Goal: Task Accomplishment & Management: Complete application form

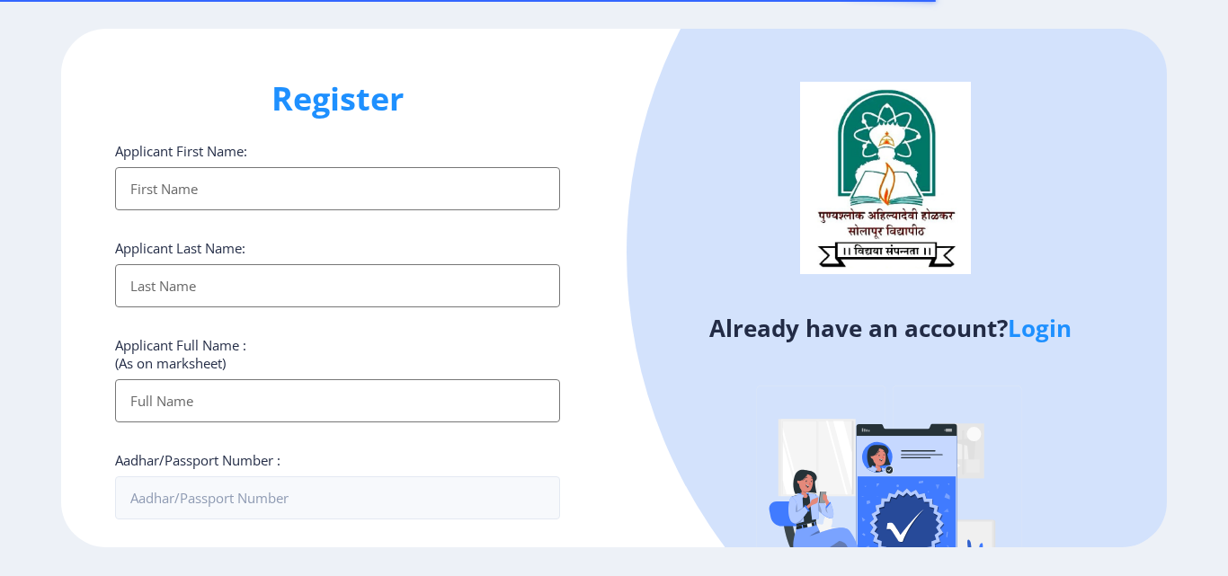
select select
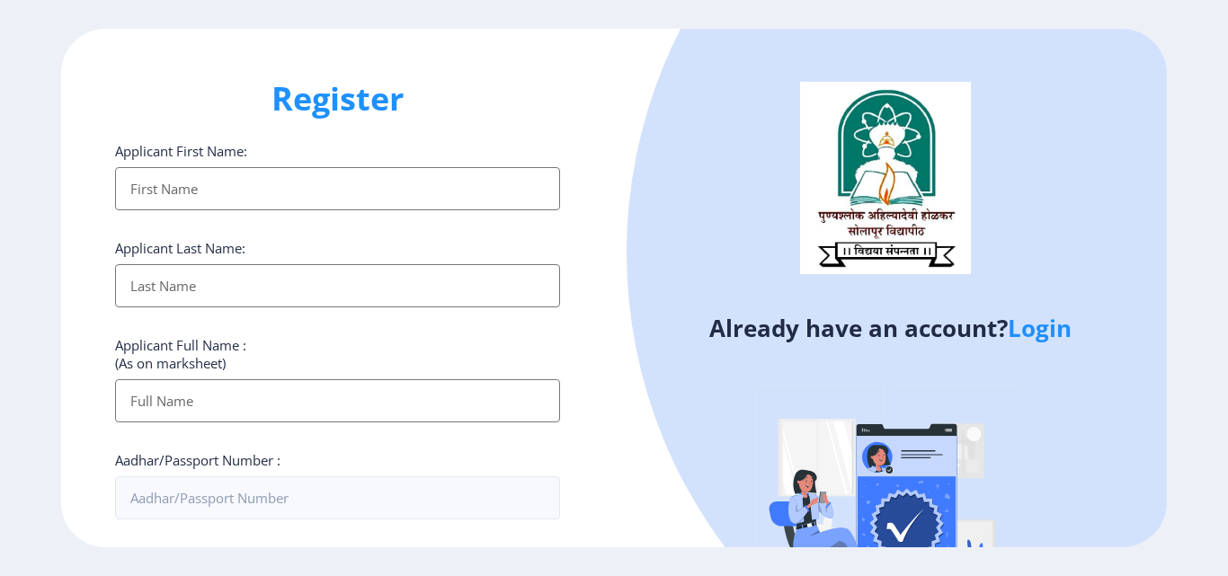
click at [299, 199] on input "Applicant First Name:" at bounding box center [337, 188] width 445 height 43
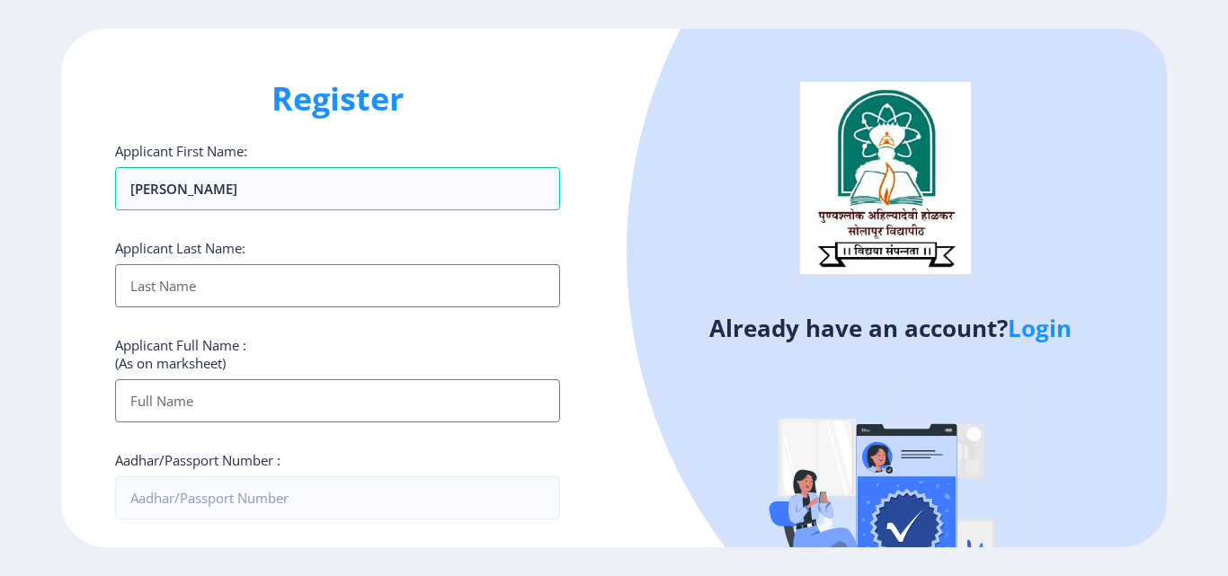
type input "[PERSON_NAME]"
click at [219, 285] on input "Applicant First Name:" at bounding box center [337, 285] width 445 height 43
type input "[PERSON_NAME]"
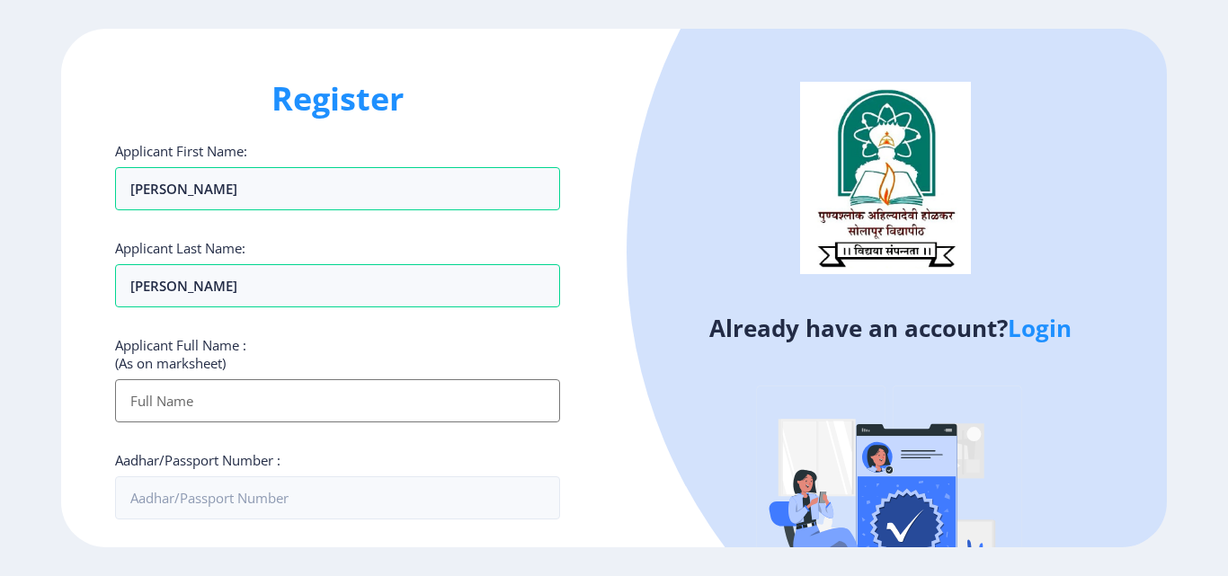
click at [369, 407] on input "Applicant First Name:" at bounding box center [337, 400] width 445 height 43
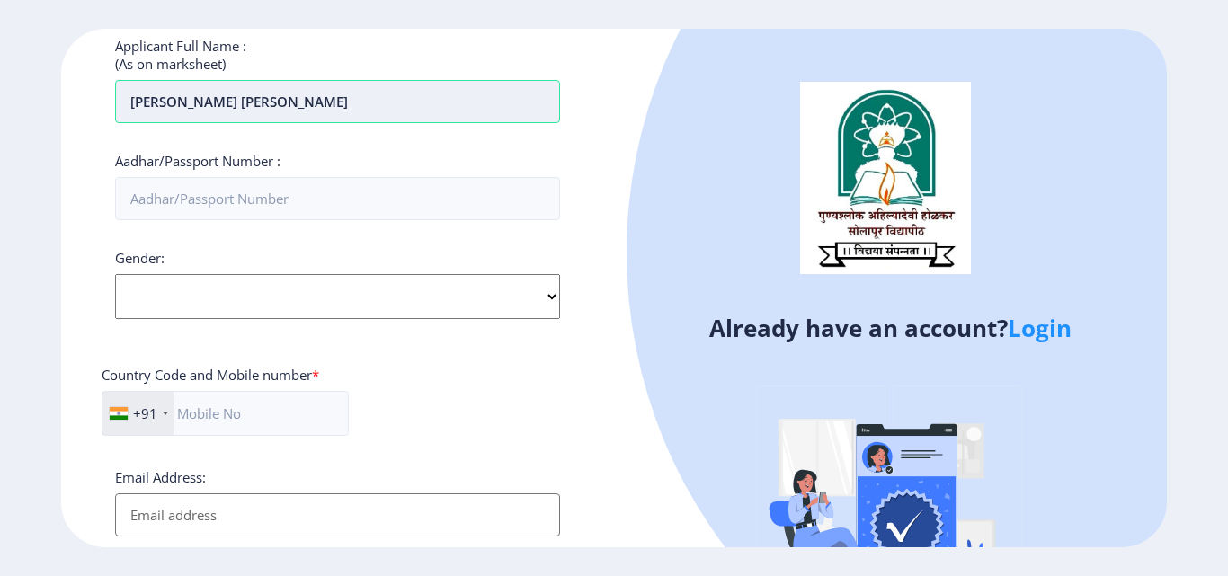
scroll to position [305, 0]
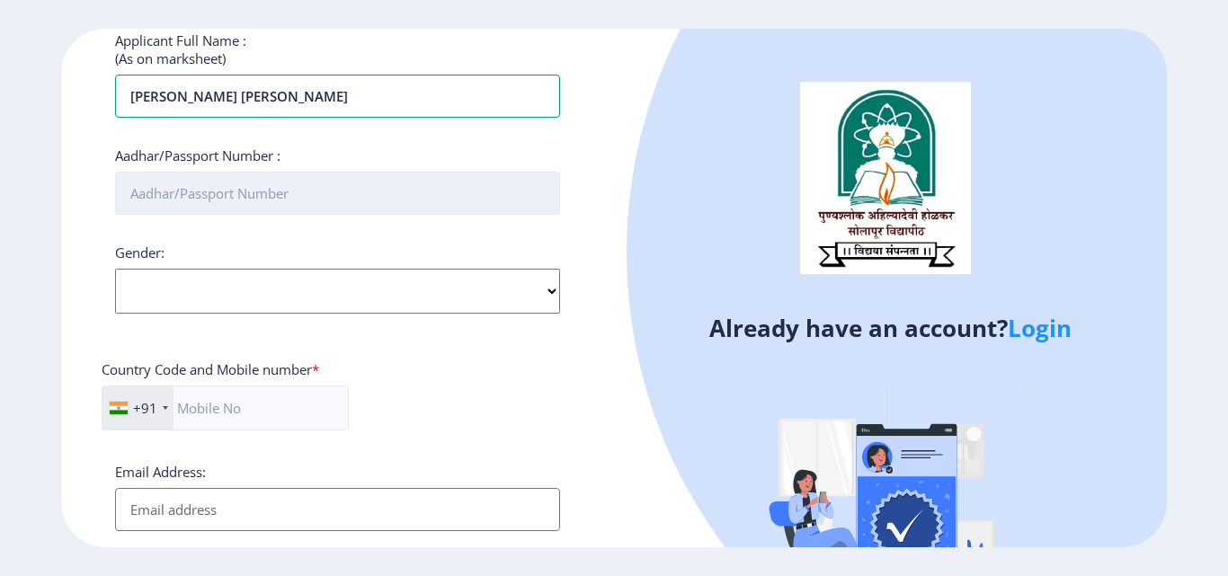
type input "[PERSON_NAME] [PERSON_NAME]"
click at [260, 193] on input "Aadhar/Passport Number :" at bounding box center [337, 193] width 445 height 43
type input "232121397319"
click at [550, 295] on select "Select Gender [DEMOGRAPHIC_DATA] [DEMOGRAPHIC_DATA] Other" at bounding box center [337, 291] width 445 height 45
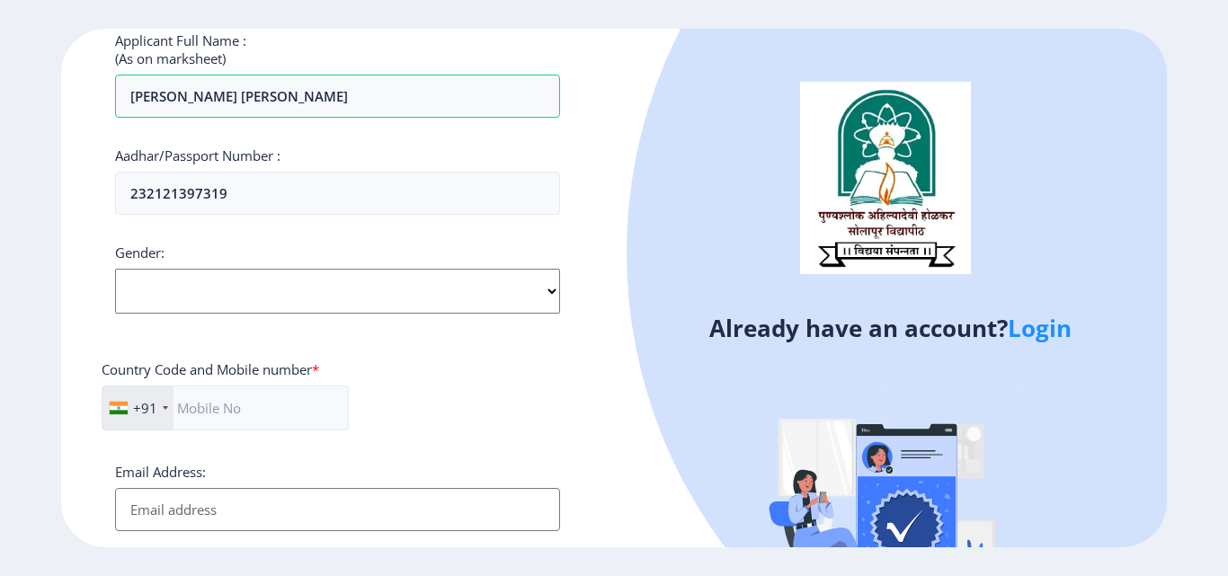
click at [459, 292] on select "Select Gender [DEMOGRAPHIC_DATA] [DEMOGRAPHIC_DATA] Other" at bounding box center [337, 291] width 445 height 45
click at [410, 254] on div "Gender: Select Gender [DEMOGRAPHIC_DATA] [DEMOGRAPHIC_DATA] Other" at bounding box center [337, 279] width 445 height 70
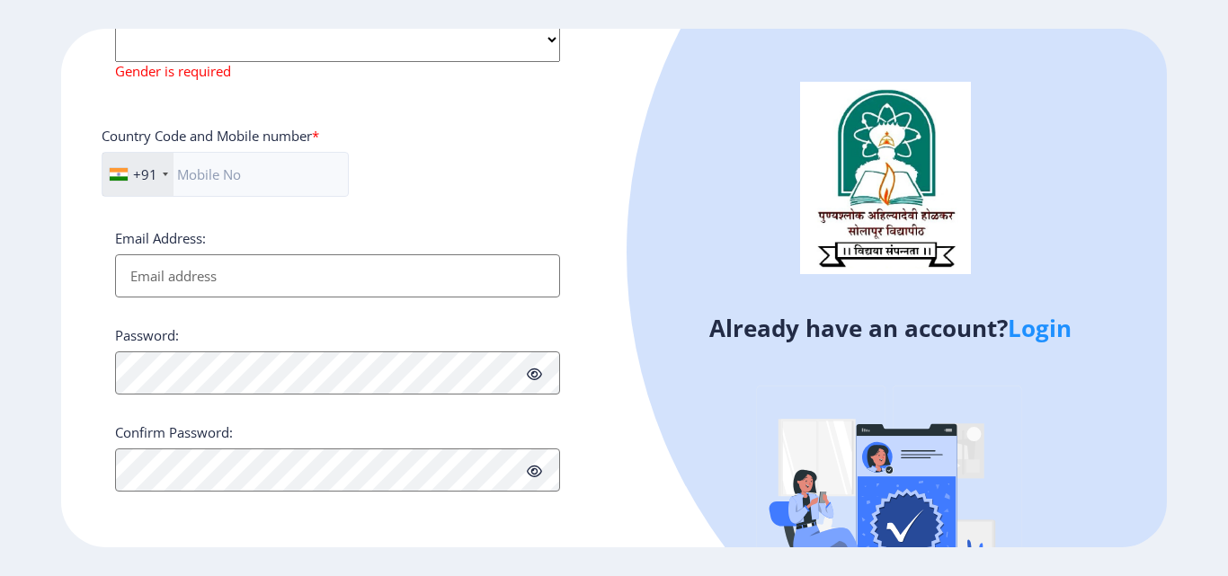
scroll to position [545, 0]
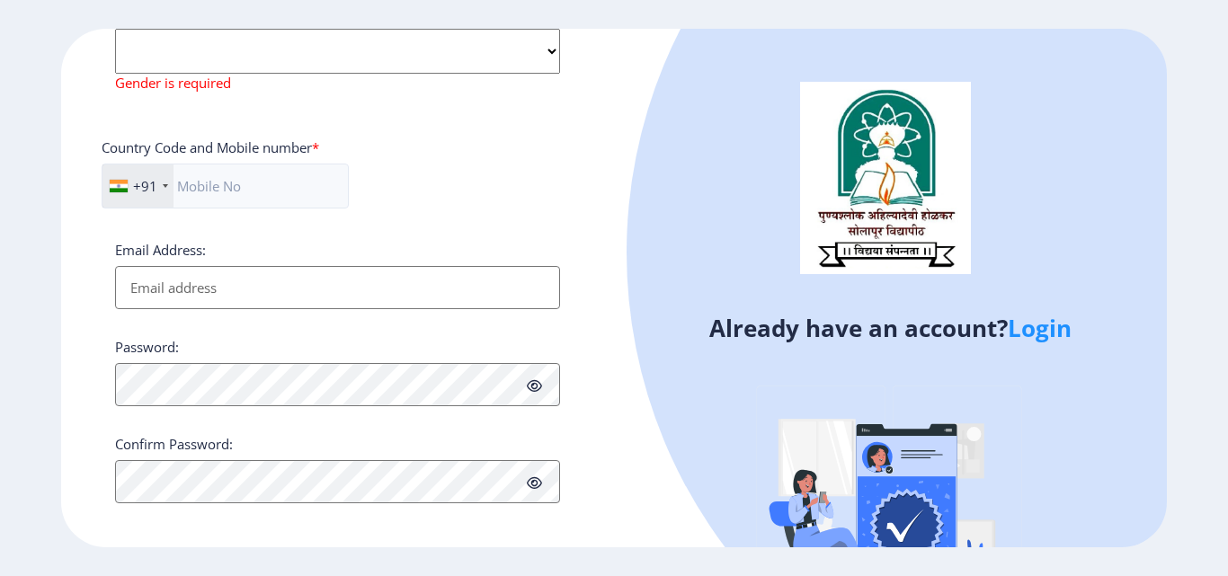
click at [346, 41] on select "Select Gender [DEMOGRAPHIC_DATA] [DEMOGRAPHIC_DATA] Other" at bounding box center [337, 51] width 445 height 45
select select "[DEMOGRAPHIC_DATA]"
click at [115, 35] on select "Select Gender [DEMOGRAPHIC_DATA] [DEMOGRAPHIC_DATA] Other" at bounding box center [337, 51] width 445 height 45
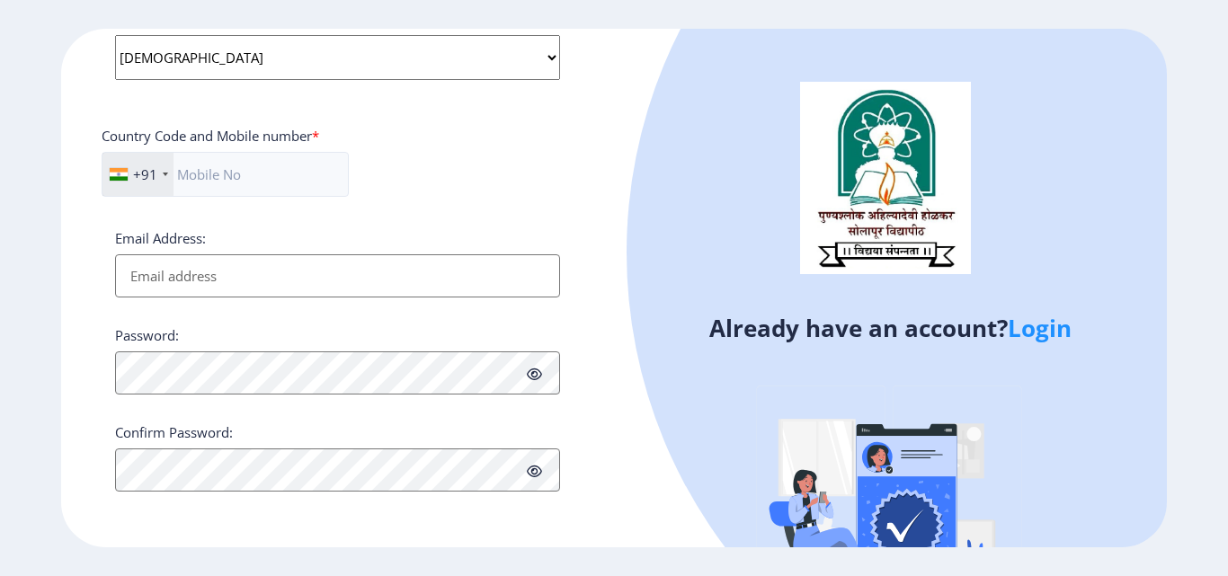
scroll to position [539, 0]
click at [240, 168] on input "text" at bounding box center [225, 174] width 247 height 45
type input "9359808497"
click at [307, 281] on input "Email Address:" at bounding box center [337, 275] width 445 height 43
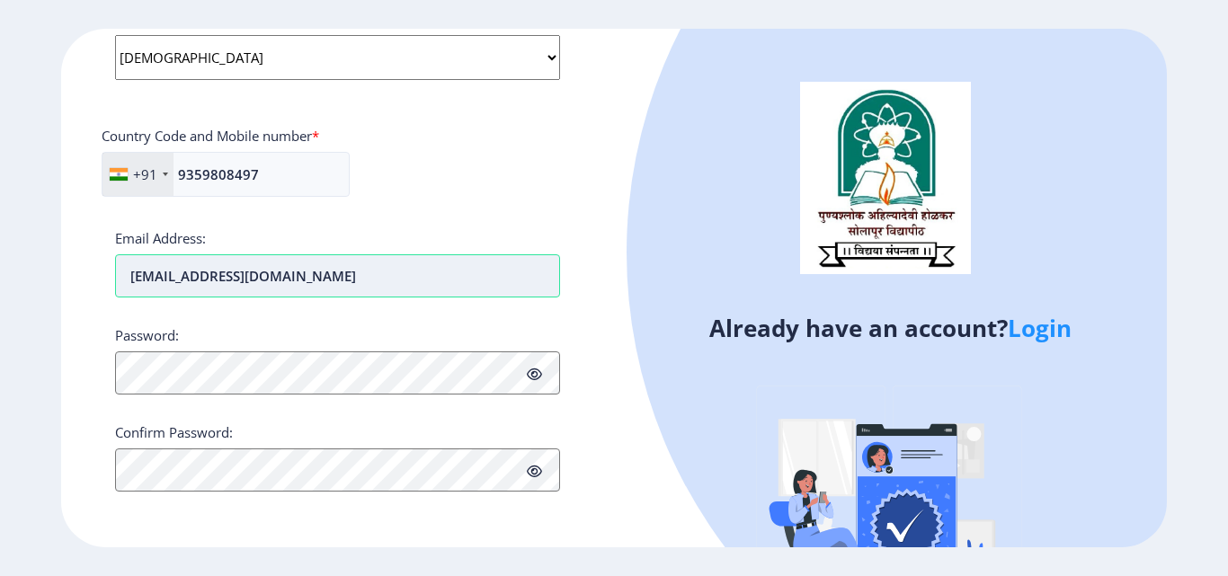
type input "[EMAIL_ADDRESS][DOMAIN_NAME]"
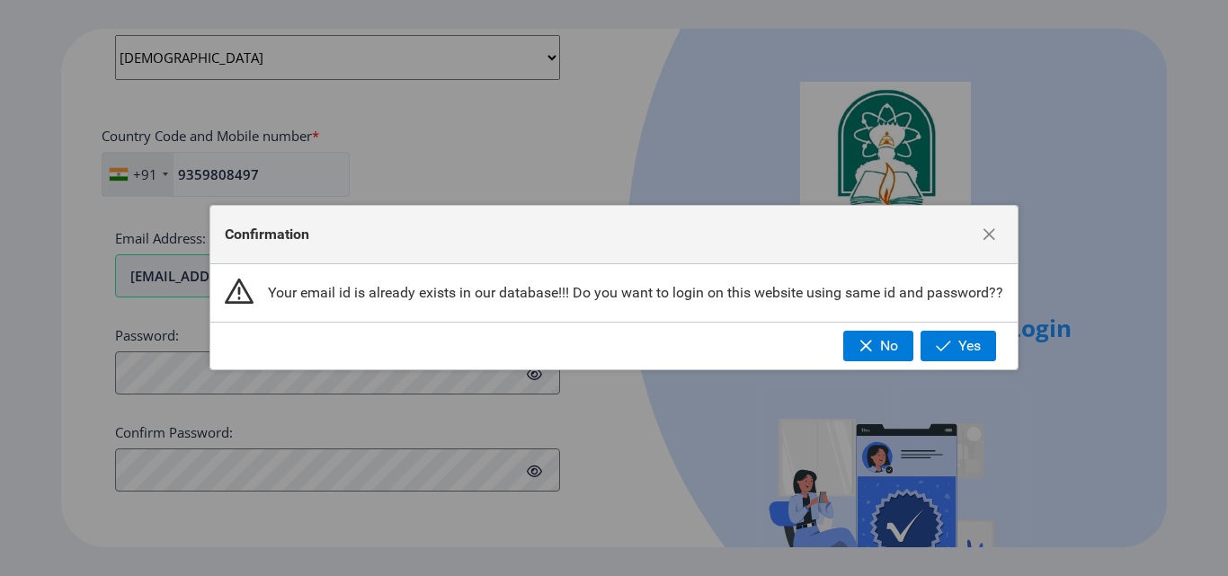
click at [290, 373] on div "Confirmation Your email id is already exists in our database!!! Do you want to …" at bounding box center [614, 288] width 1228 height 576
click at [961, 342] on span "Yes" at bounding box center [969, 346] width 22 height 16
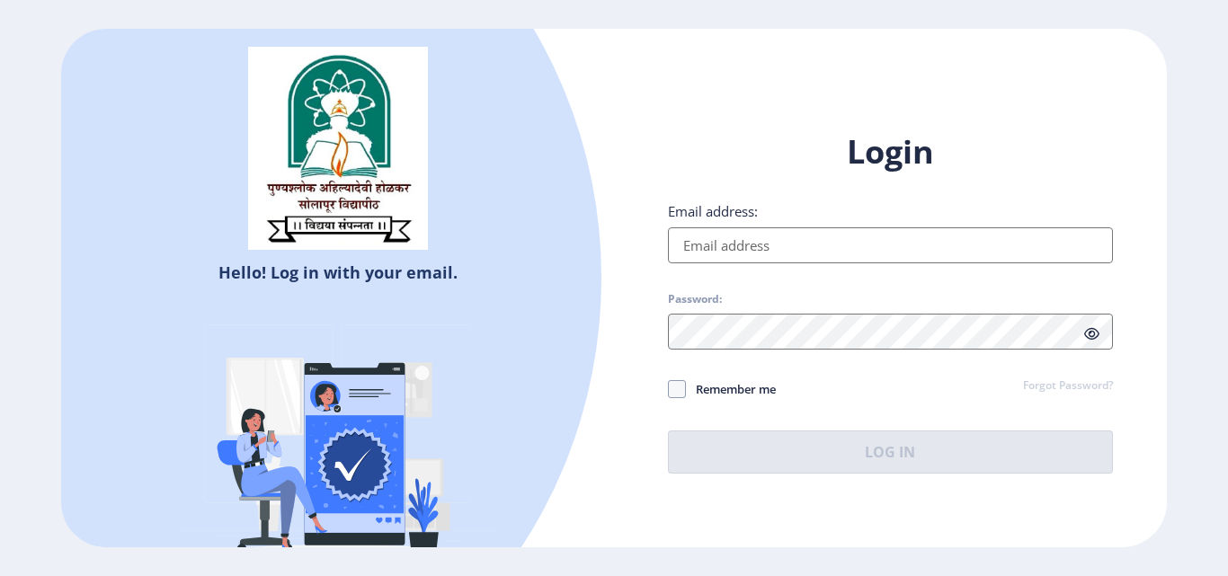
click at [762, 235] on input "Email address:" at bounding box center [890, 245] width 445 height 36
type input "[EMAIL_ADDRESS][DOMAIN_NAME]"
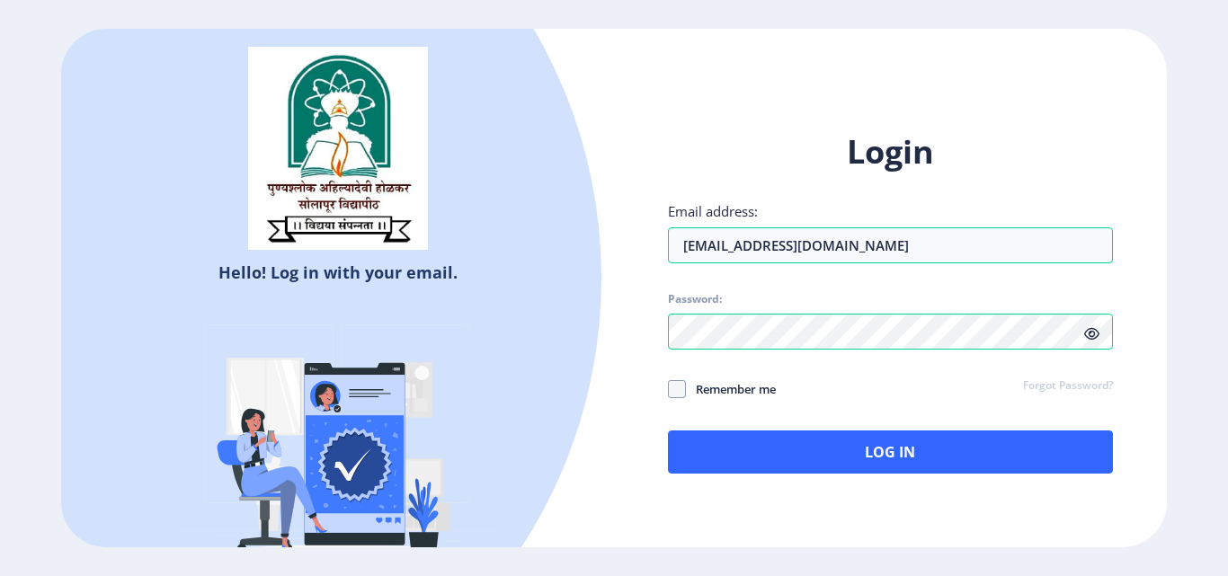
click at [1097, 337] on icon at bounding box center [1091, 333] width 15 height 13
click at [682, 385] on span at bounding box center [677, 389] width 18 height 18
click at [669, 389] on input "Remember me" at bounding box center [668, 389] width 1 height 1
checkbox input "true"
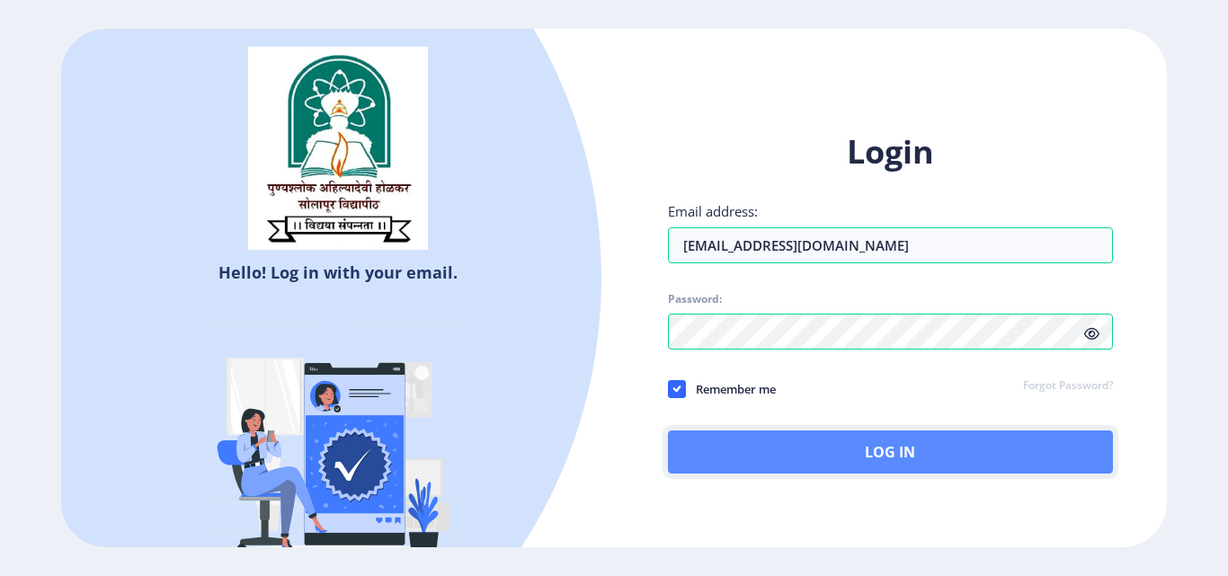
click at [927, 452] on button "Log In" at bounding box center [890, 452] width 445 height 43
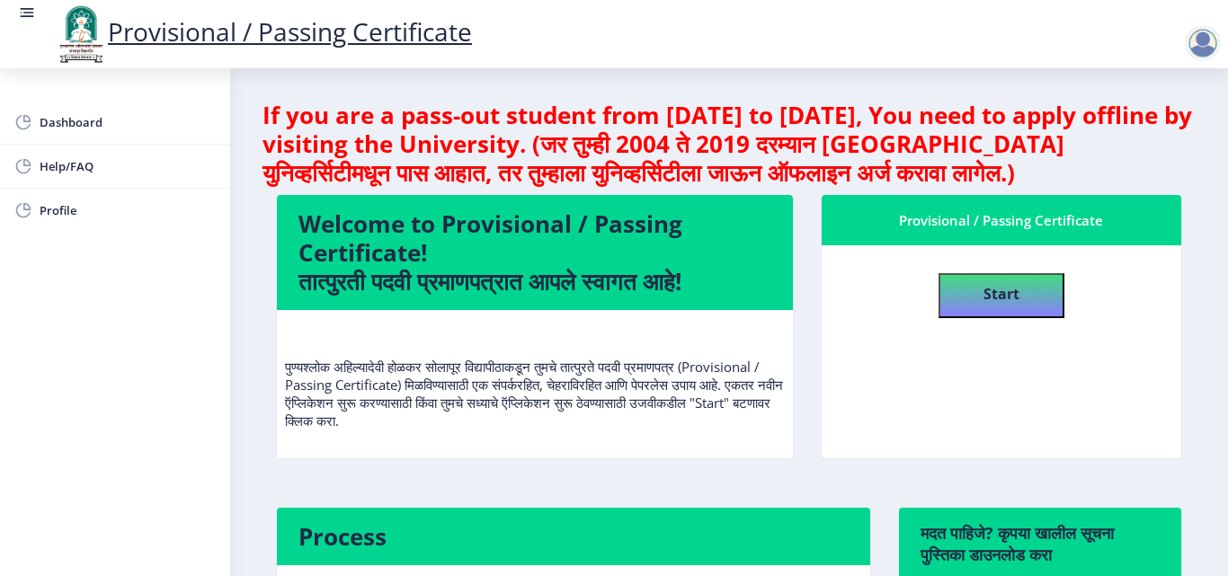
scroll to position [301, 0]
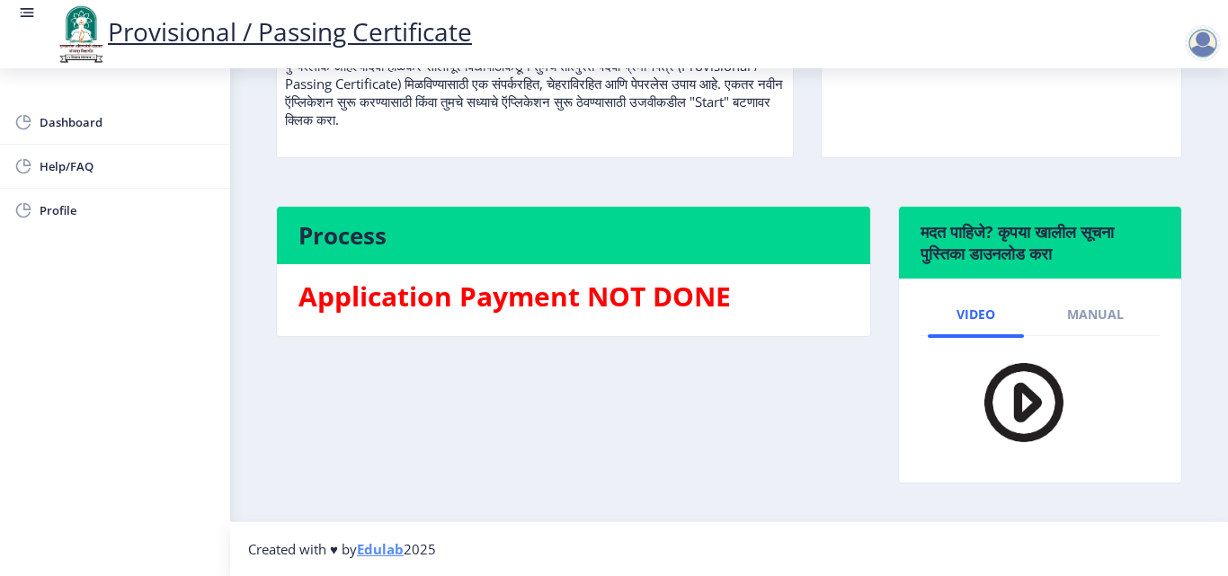
click at [631, 374] on div "Process Application Payment NOT DONE" at bounding box center [574, 358] width 622 height 305
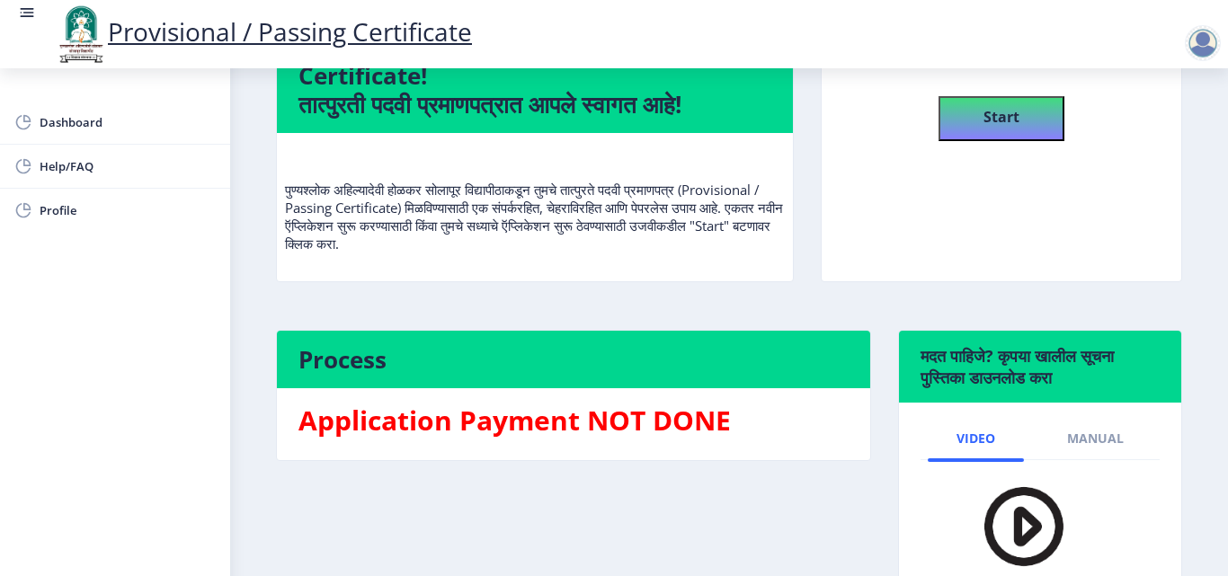
scroll to position [0, 0]
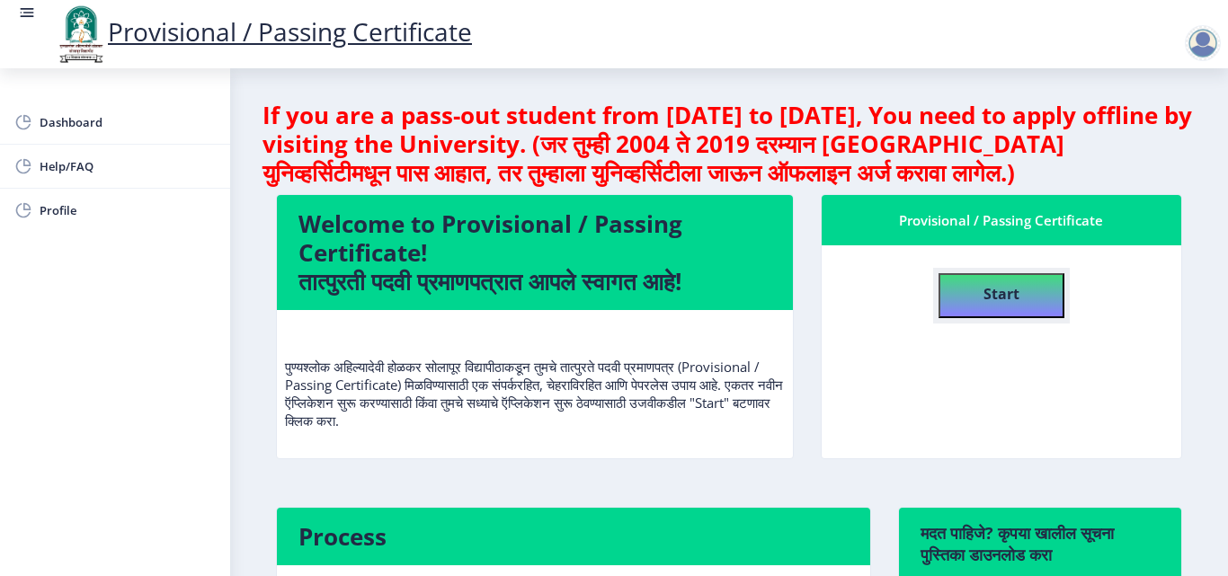
click at [984, 293] on b "Start" at bounding box center [1002, 294] width 36 height 20
select select "FIRST CLASS"
select select "Regular"
select select "None"
select select "2021"
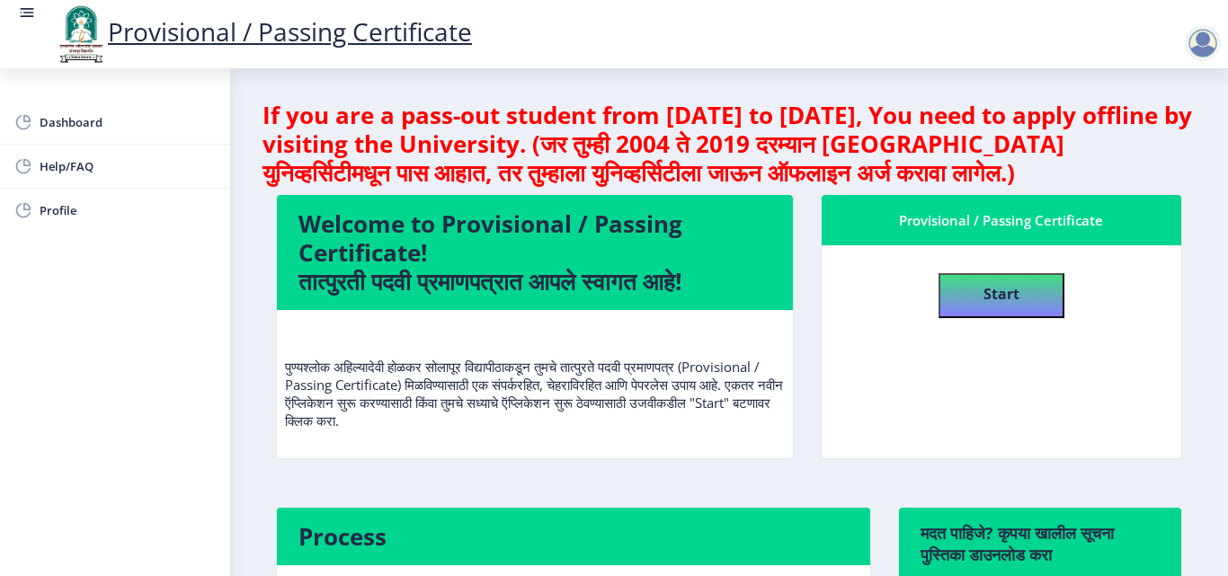
select select "August"
select select "Semester"
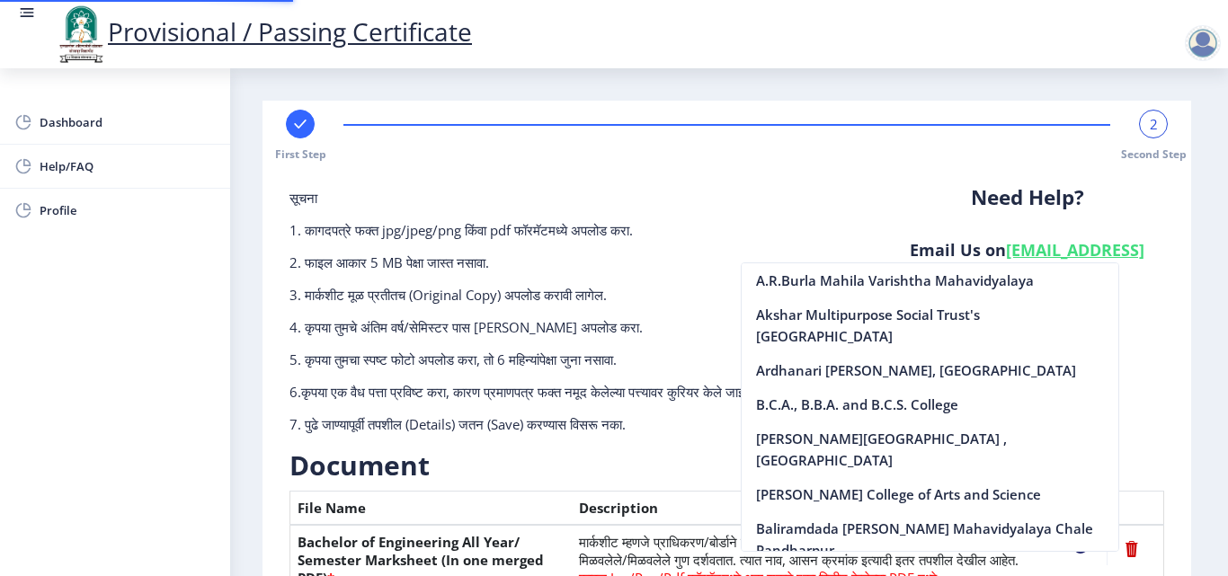
scroll to position [349, 0]
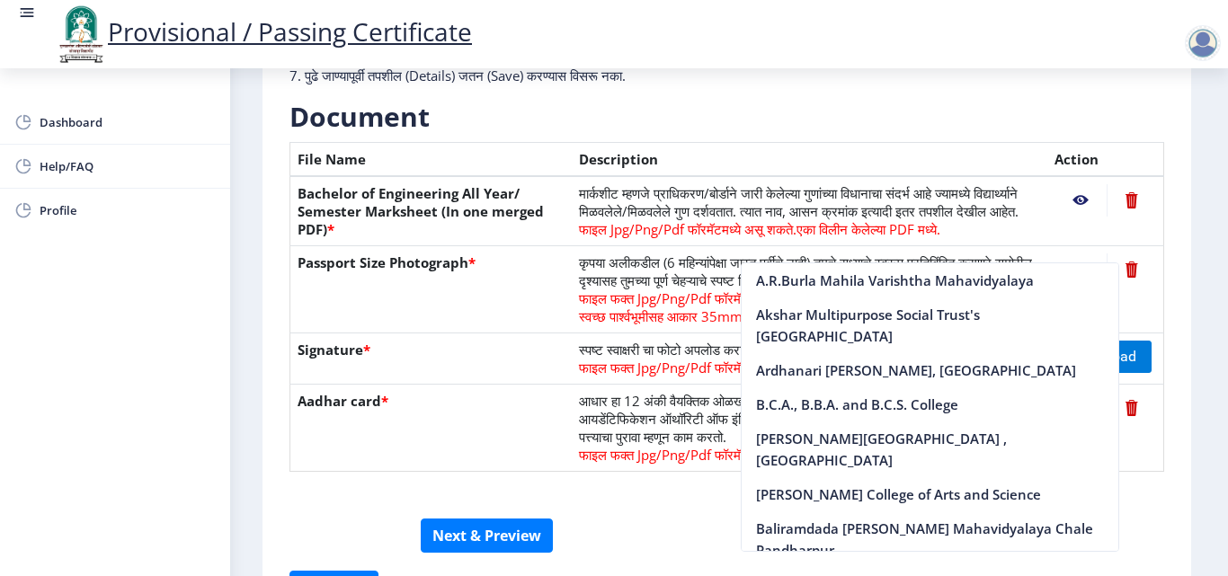
click at [815, 73] on p "7. पुढे जाण्यापूर्वी तपशील (Details) जतन (Save) करण्यास विसरू नका." at bounding box center [577, 76] width 575 height 18
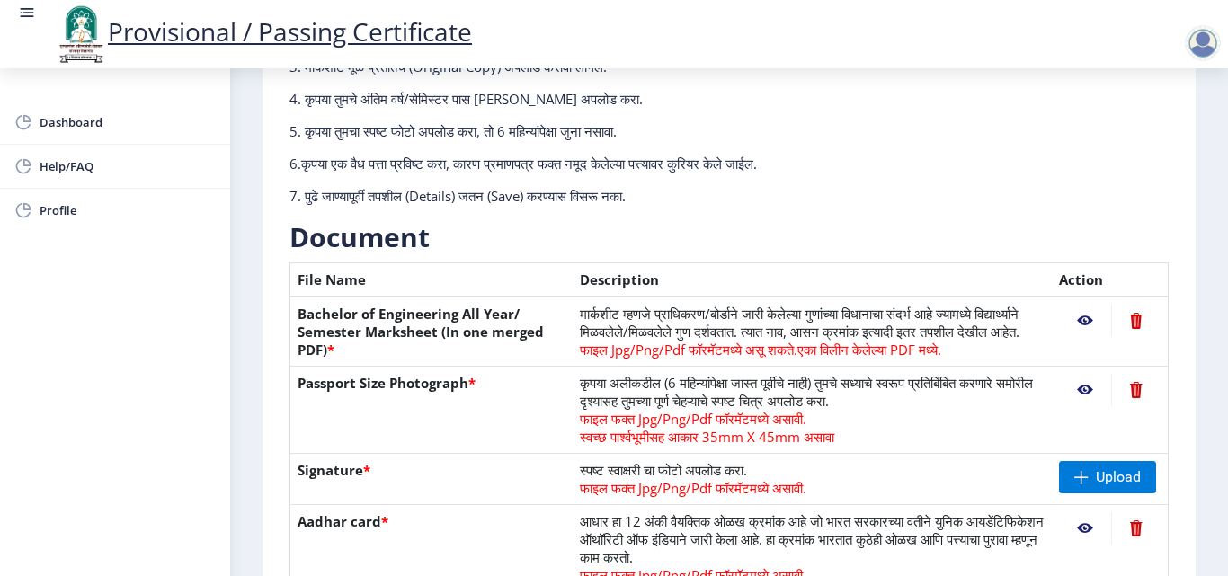
scroll to position [220, 0]
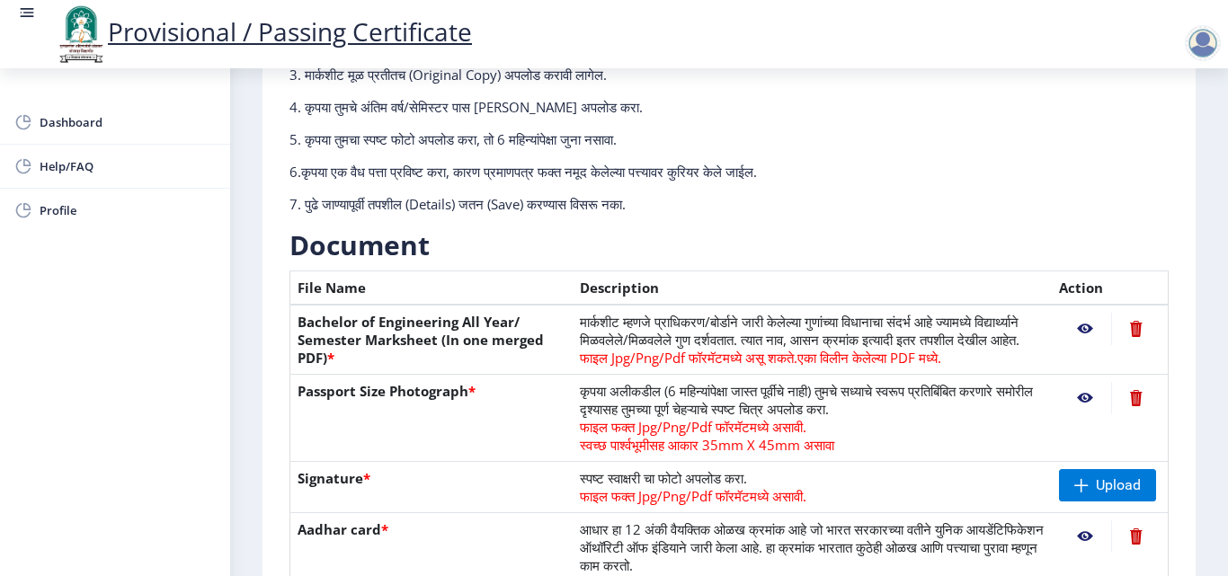
click at [1080, 330] on nb-action at bounding box center [1085, 329] width 52 height 32
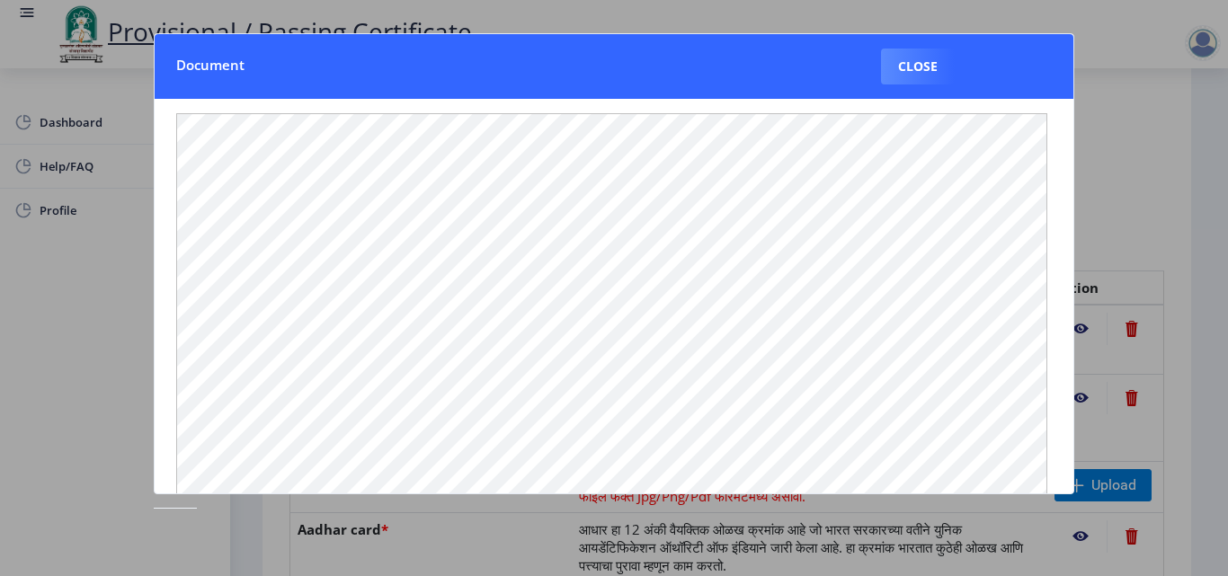
click at [1080, 330] on div at bounding box center [614, 288] width 1228 height 576
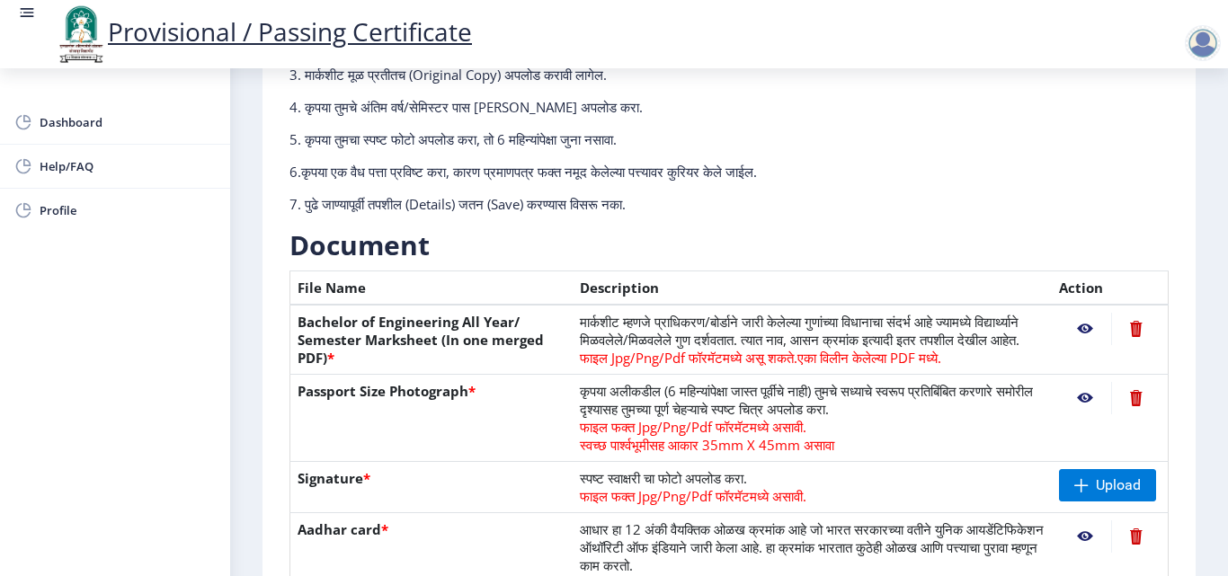
click at [1082, 326] on nb-action at bounding box center [1085, 329] width 52 height 32
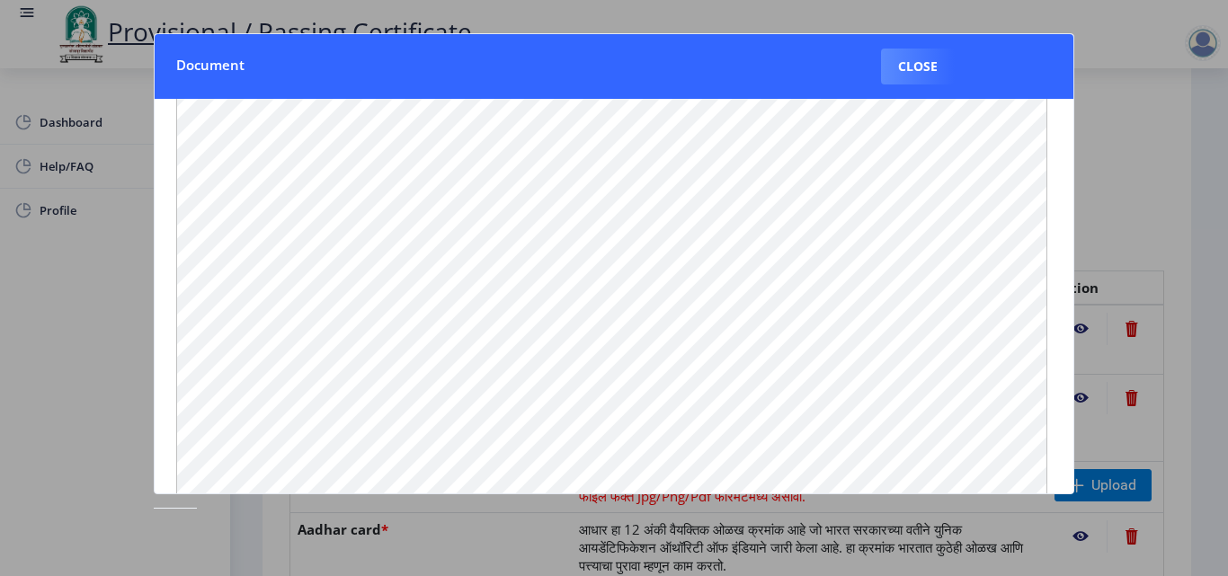
scroll to position [0, 0]
click at [931, 66] on button "Close" at bounding box center [918, 67] width 74 height 36
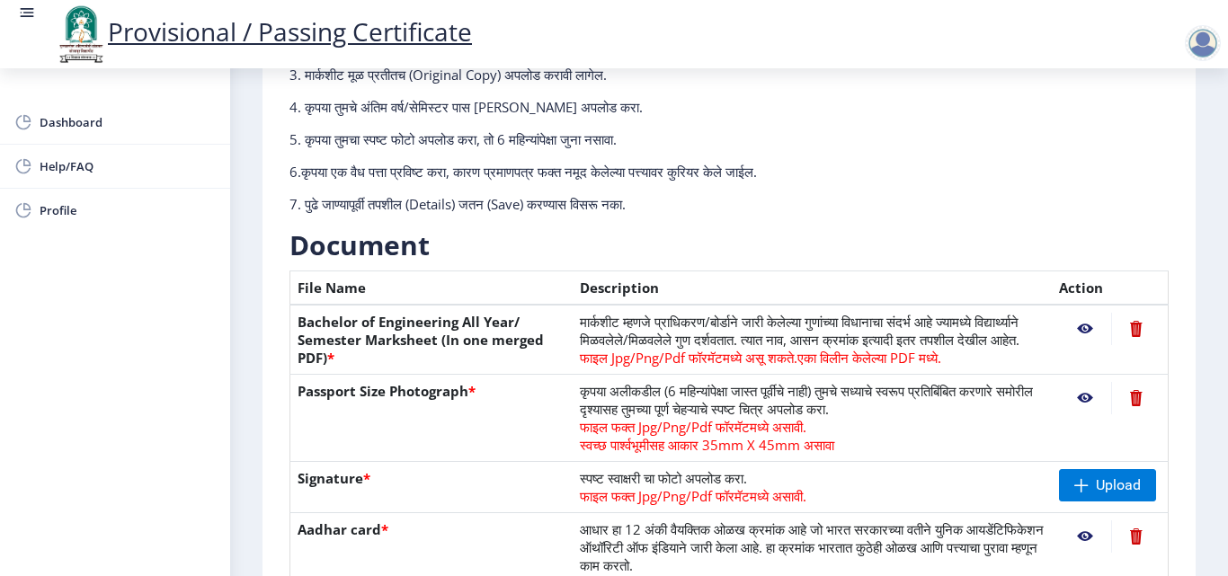
click at [1082, 328] on nb-action at bounding box center [1085, 329] width 52 height 32
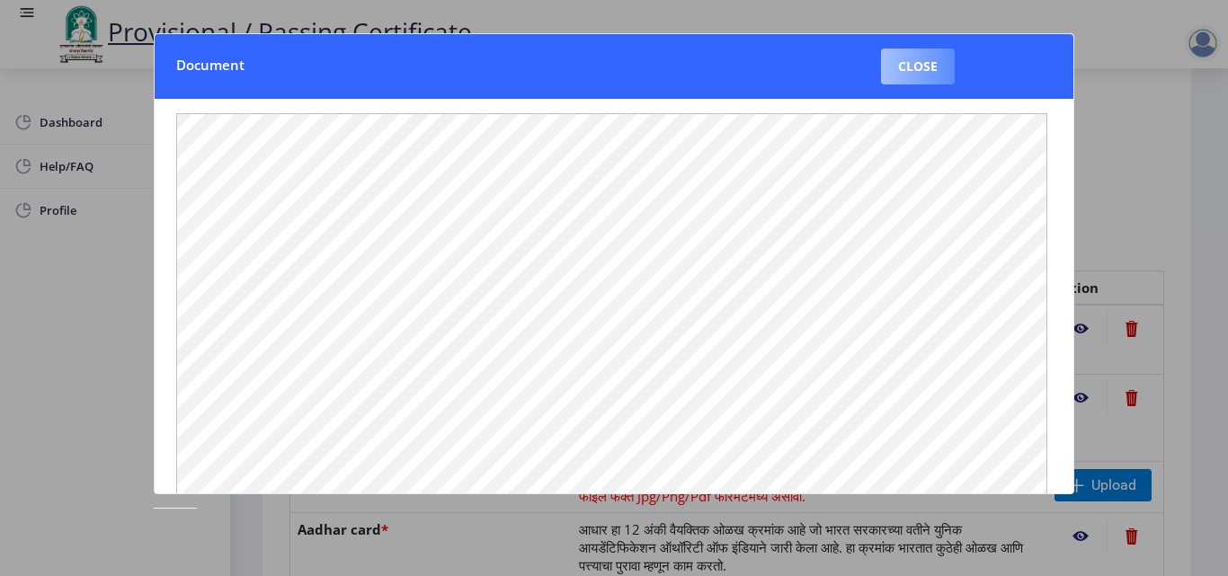
click at [930, 61] on button "Close" at bounding box center [918, 67] width 74 height 36
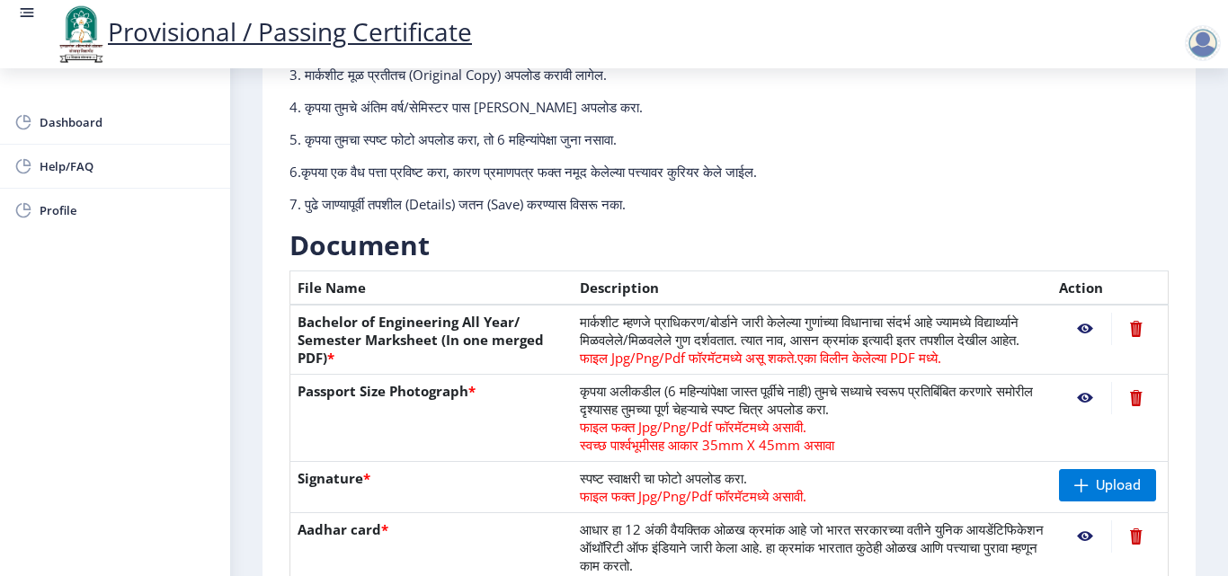
click at [1078, 414] on nb-action at bounding box center [1085, 398] width 52 height 32
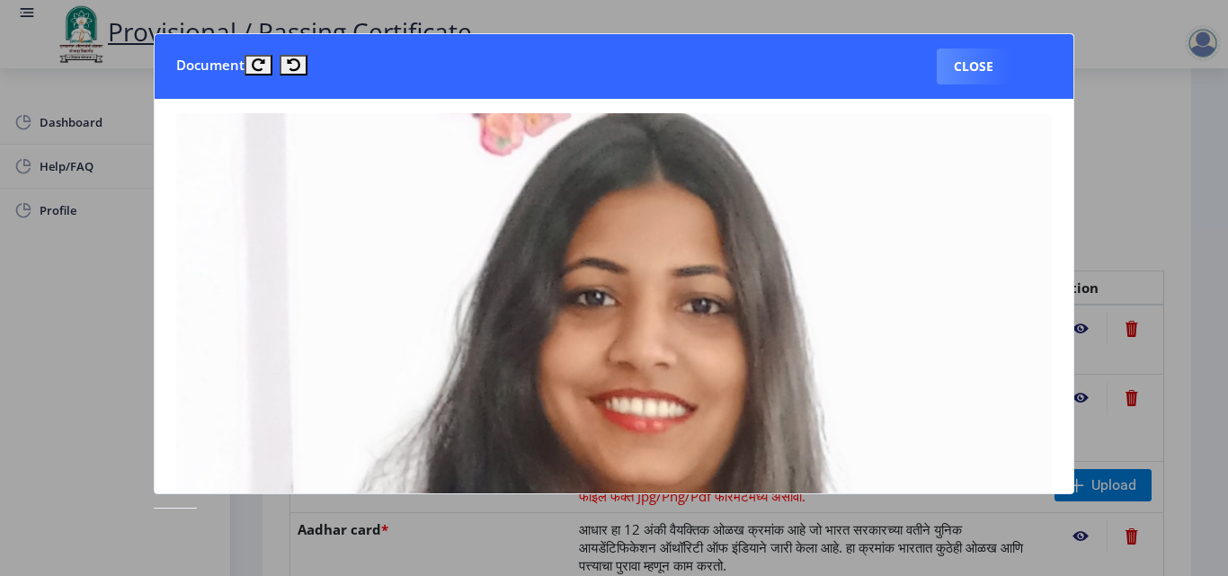
scroll to position [604, 0]
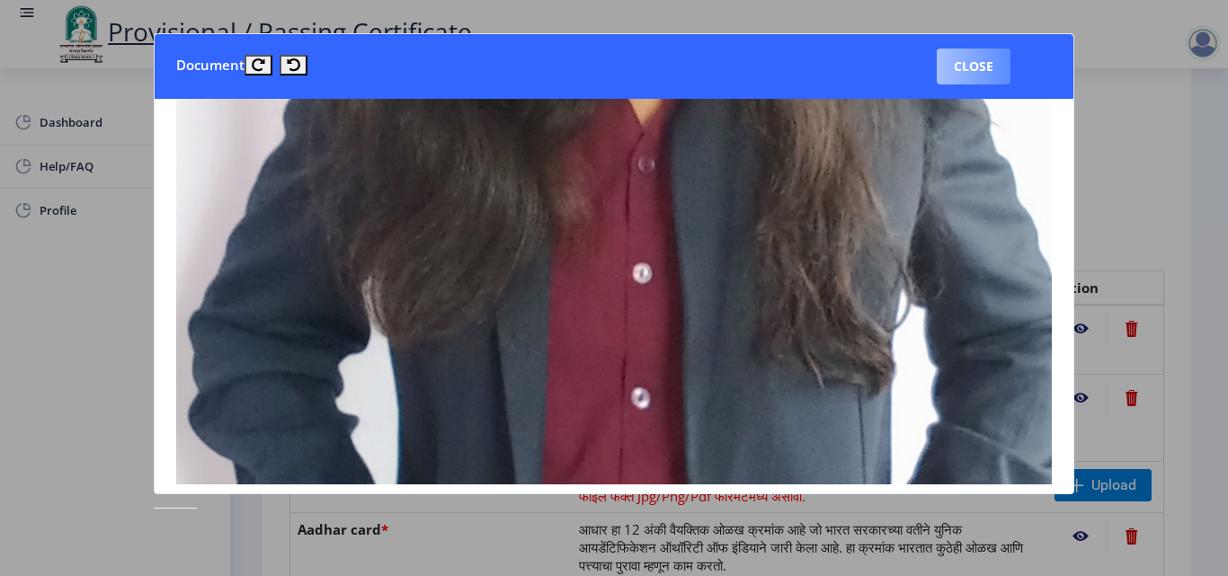
click at [993, 58] on button "Close" at bounding box center [974, 67] width 74 height 36
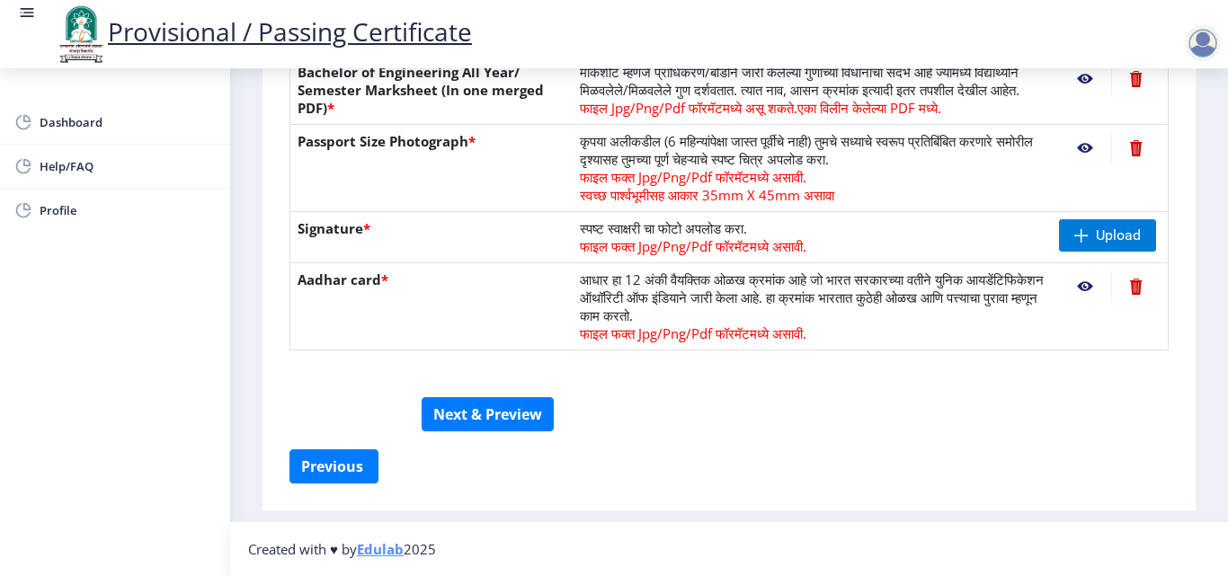
scroll to position [488, 0]
click at [1080, 290] on nb-action at bounding box center [1085, 287] width 52 height 32
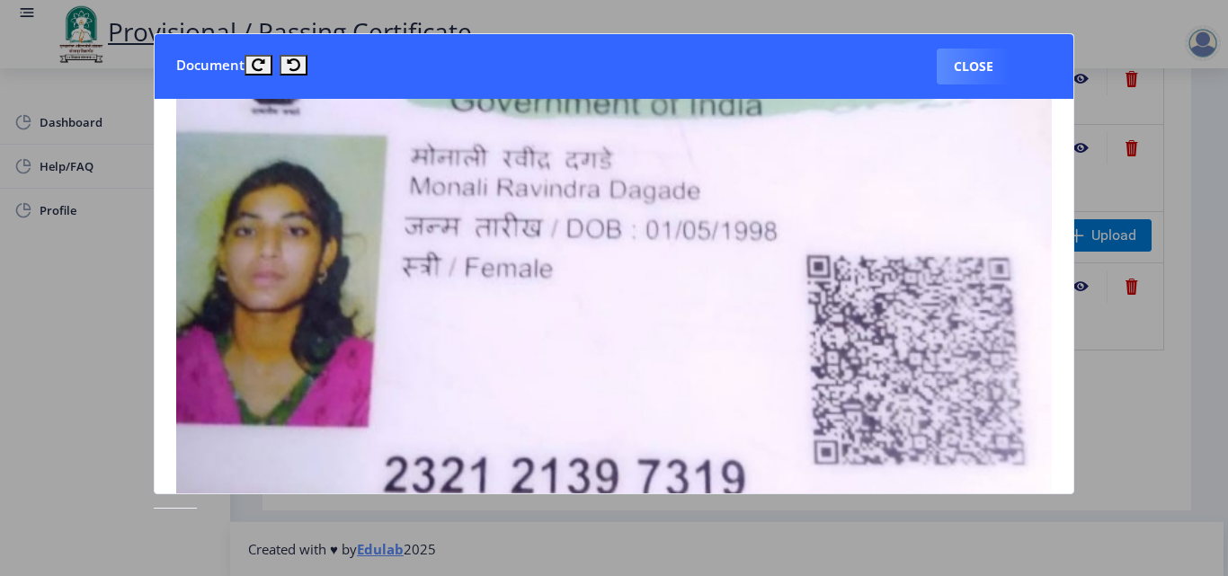
scroll to position [0, 0]
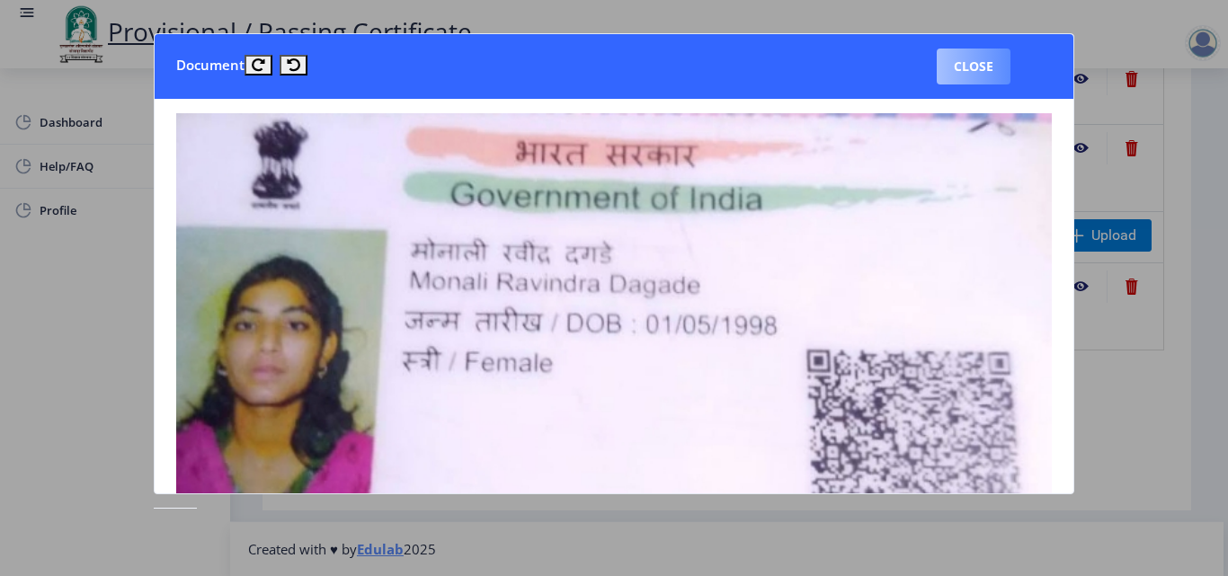
click at [985, 67] on button "Close" at bounding box center [974, 67] width 74 height 36
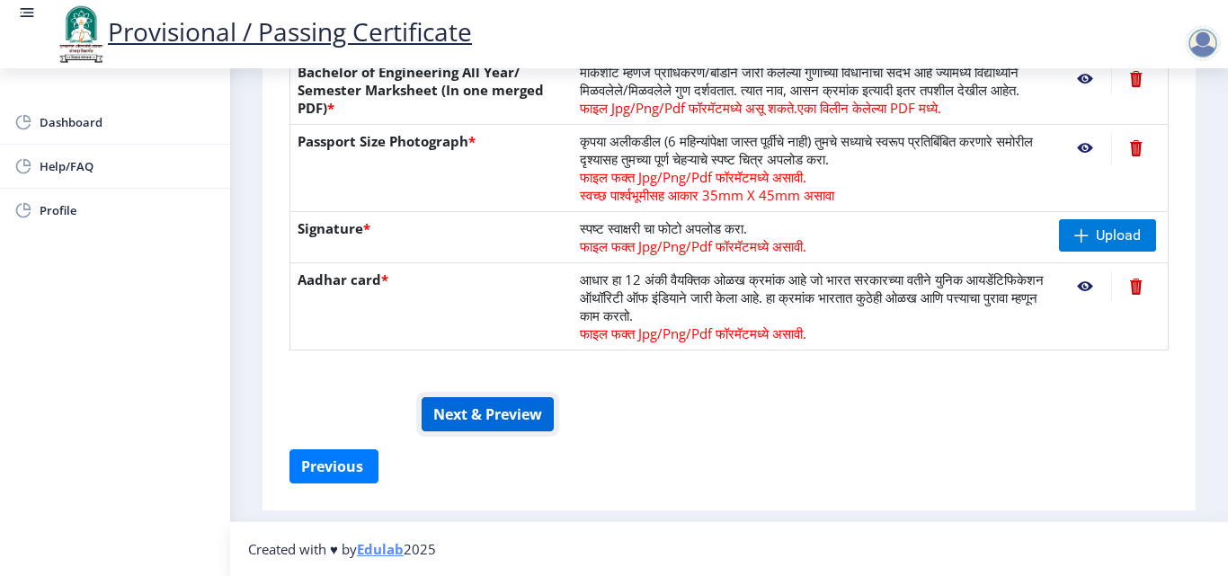
click at [493, 418] on button "Next & Preview" at bounding box center [488, 414] width 132 height 34
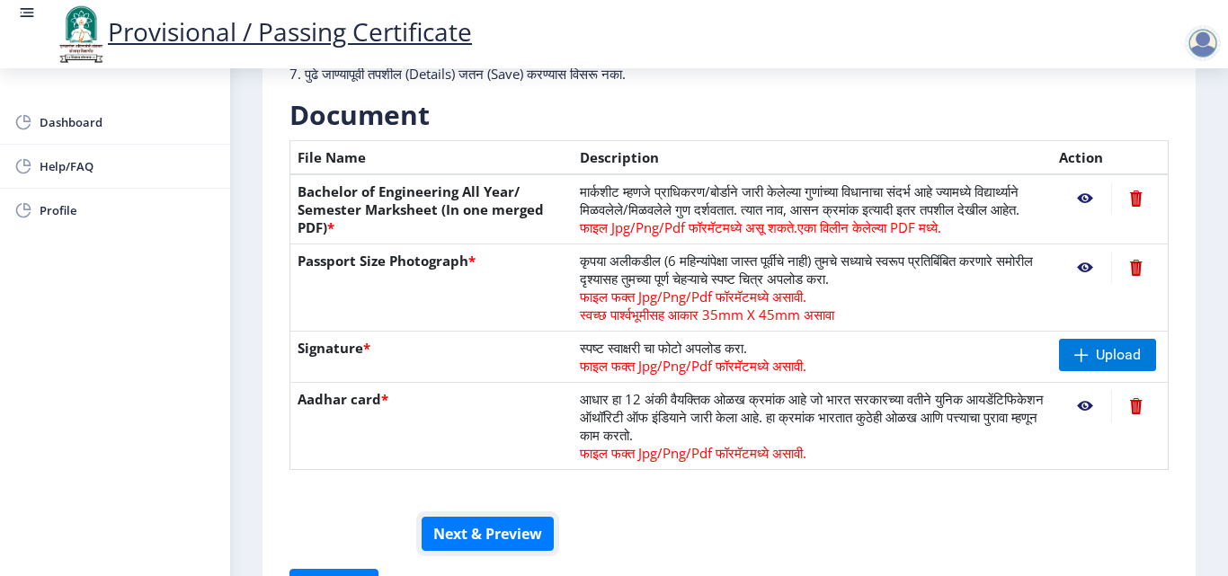
scroll to position [350, 0]
click at [1078, 285] on nb-action at bounding box center [1085, 269] width 52 height 32
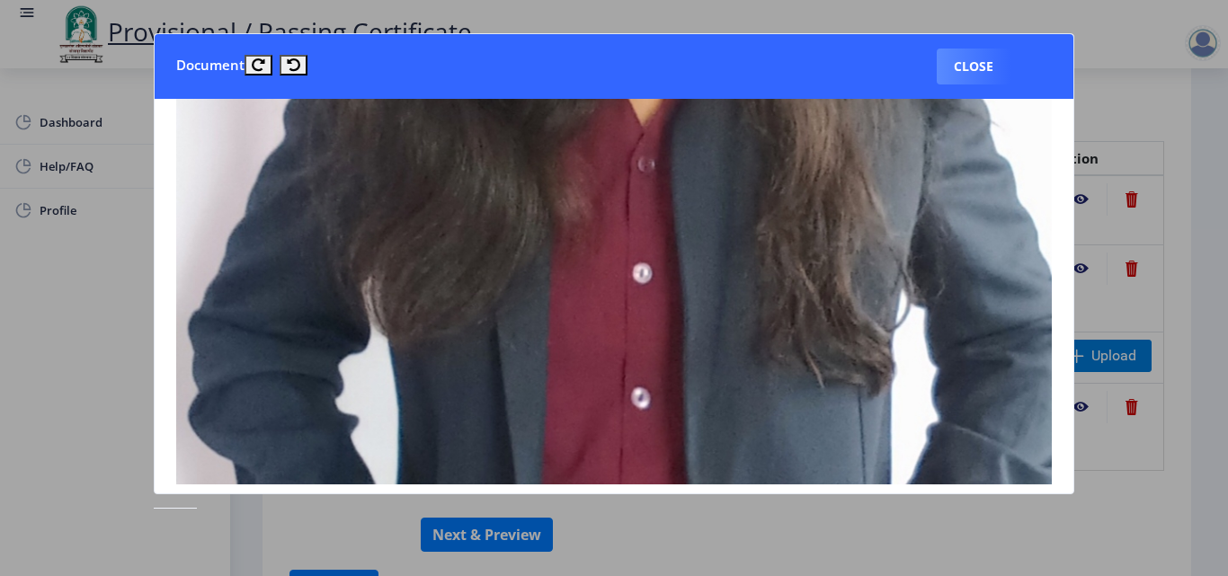
scroll to position [0, 0]
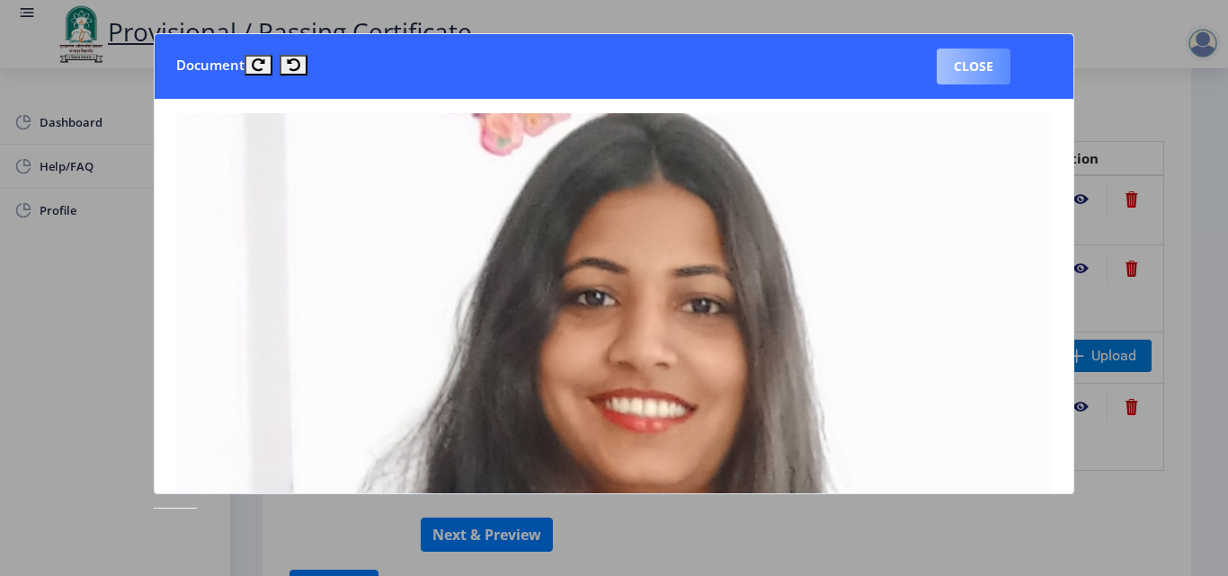
click at [976, 67] on button "Close" at bounding box center [974, 67] width 74 height 36
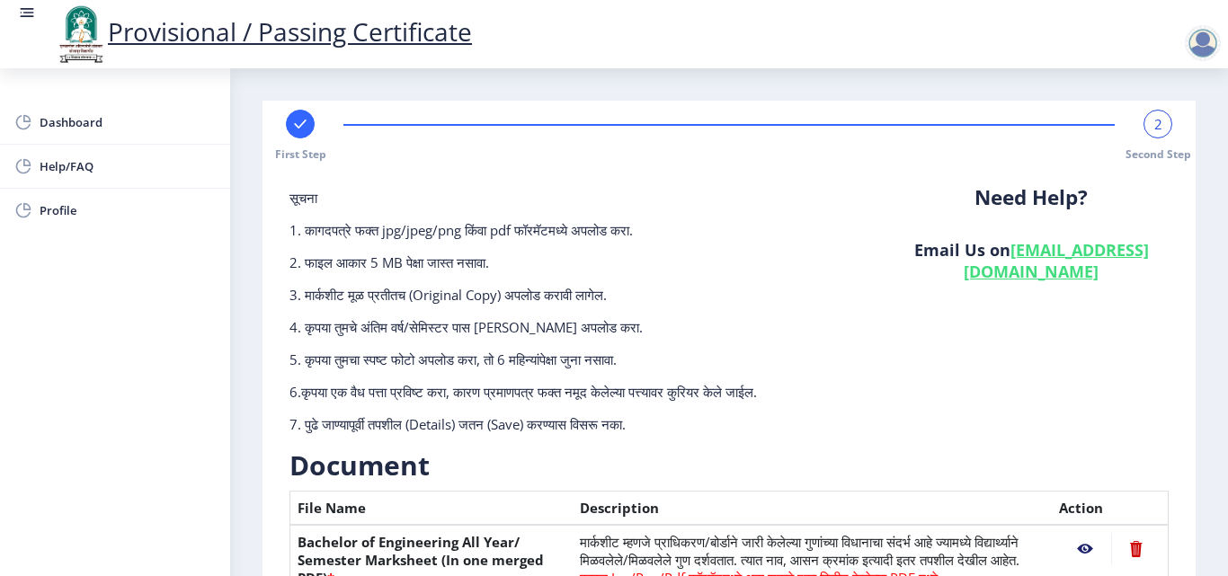
click at [24, 22] on rect at bounding box center [27, 13] width 18 height 18
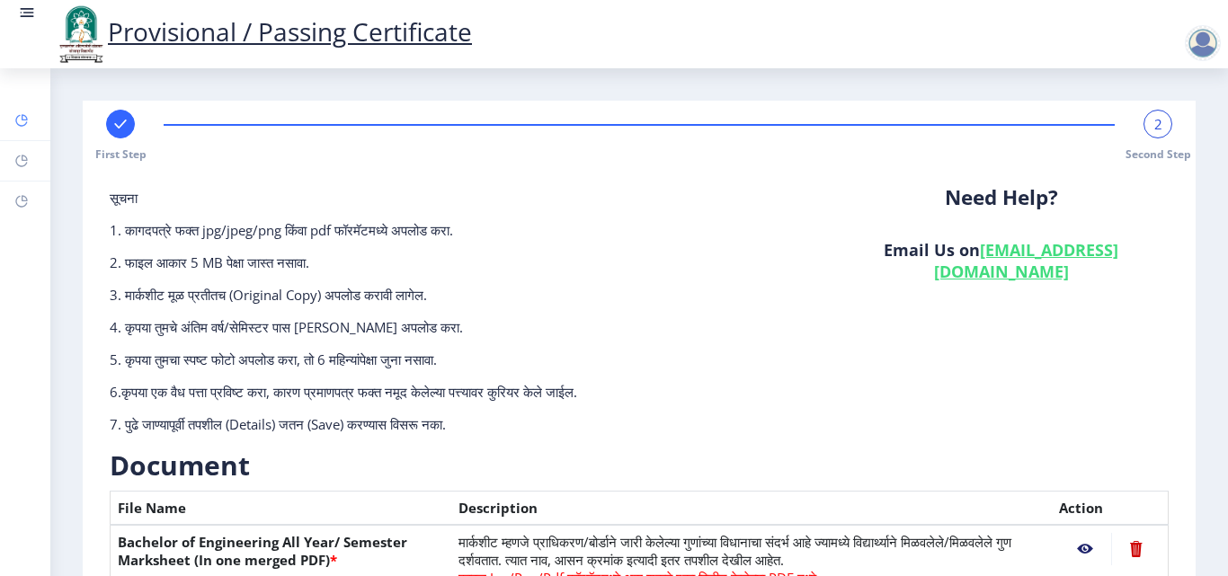
click at [22, 125] on rect at bounding box center [21, 120] width 14 height 14
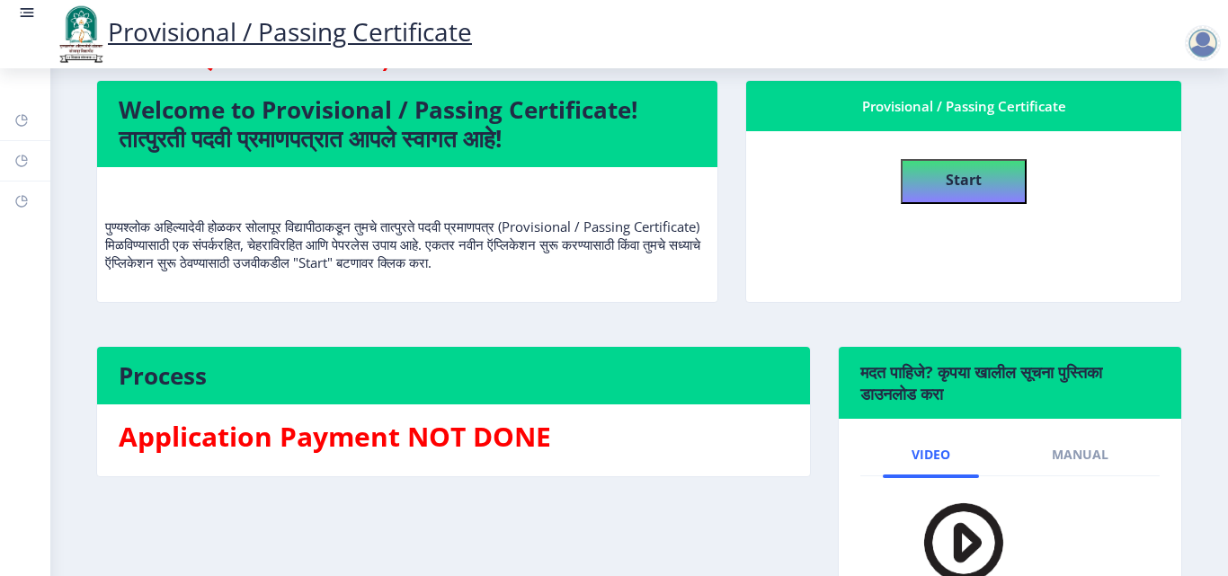
scroll to position [254, 0]
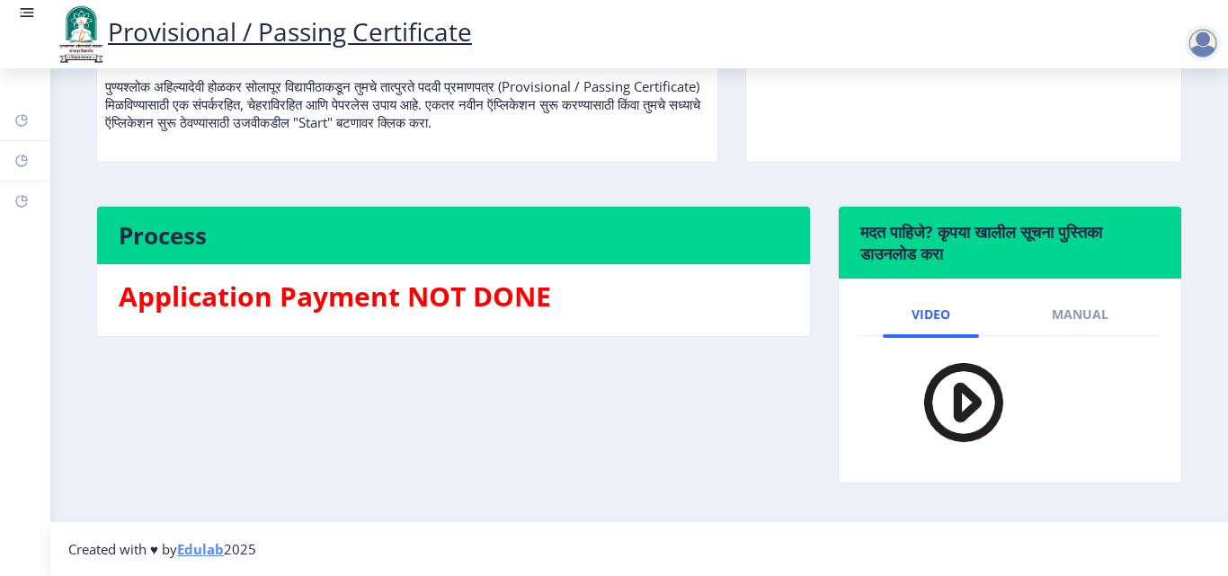
click at [447, 291] on h3 "Application Payment NOT DONE" at bounding box center [454, 297] width 670 height 36
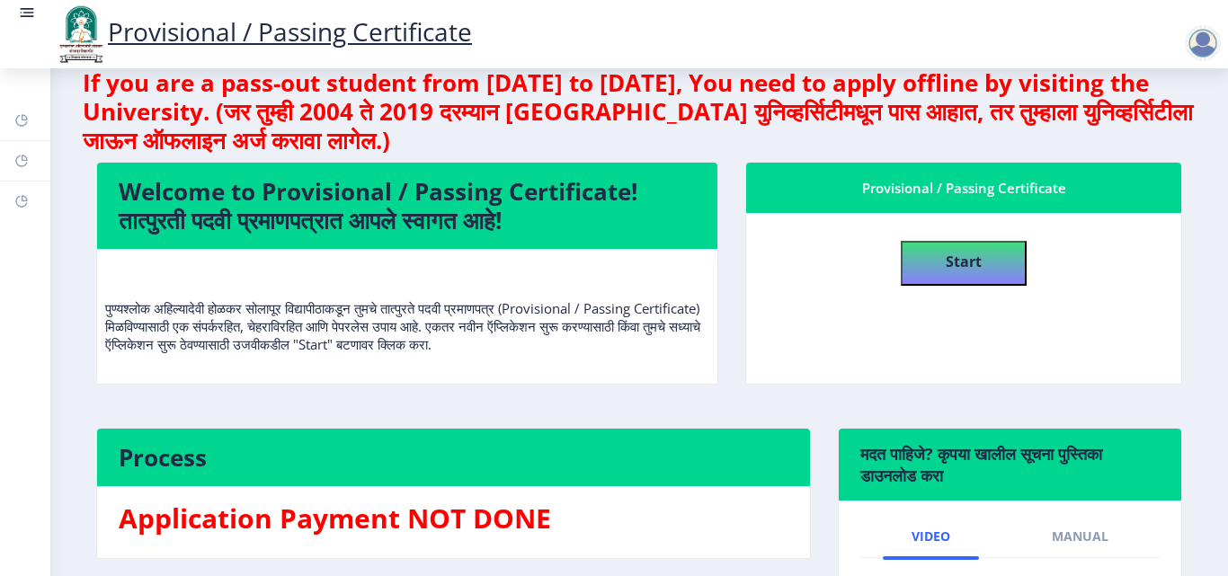
scroll to position [0, 0]
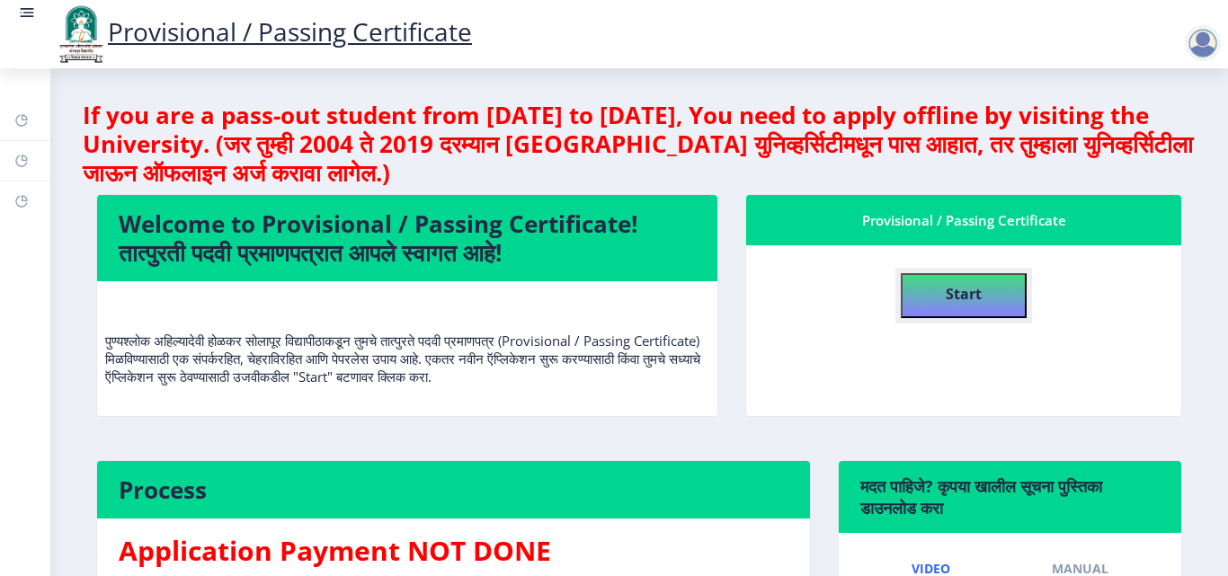
click at [974, 290] on b "Start" at bounding box center [964, 294] width 36 height 20
select select
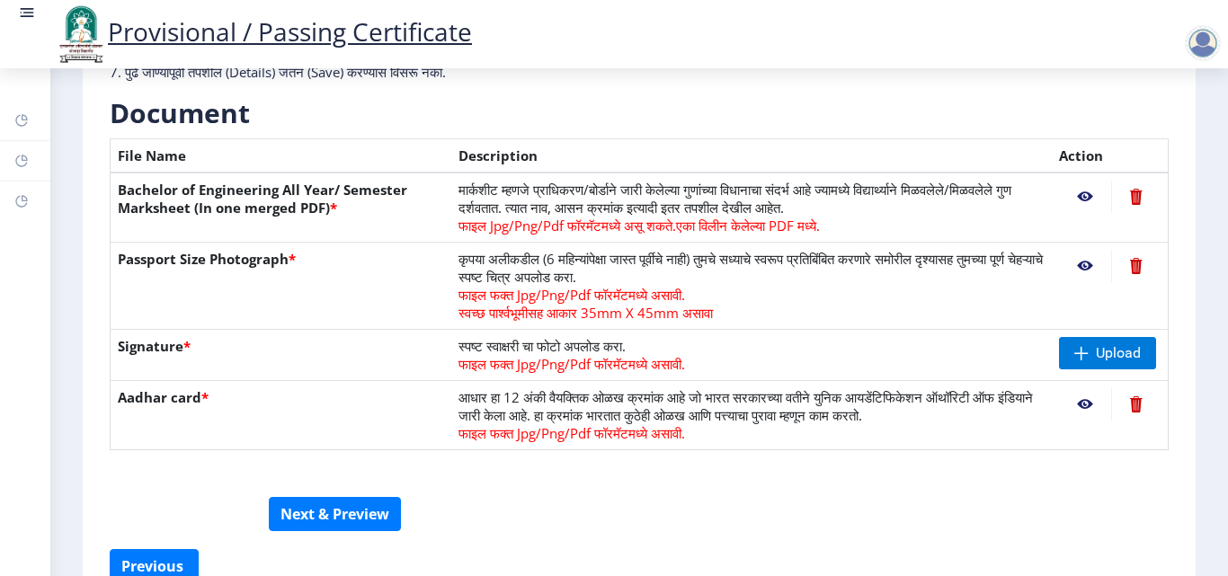
scroll to position [351, 0]
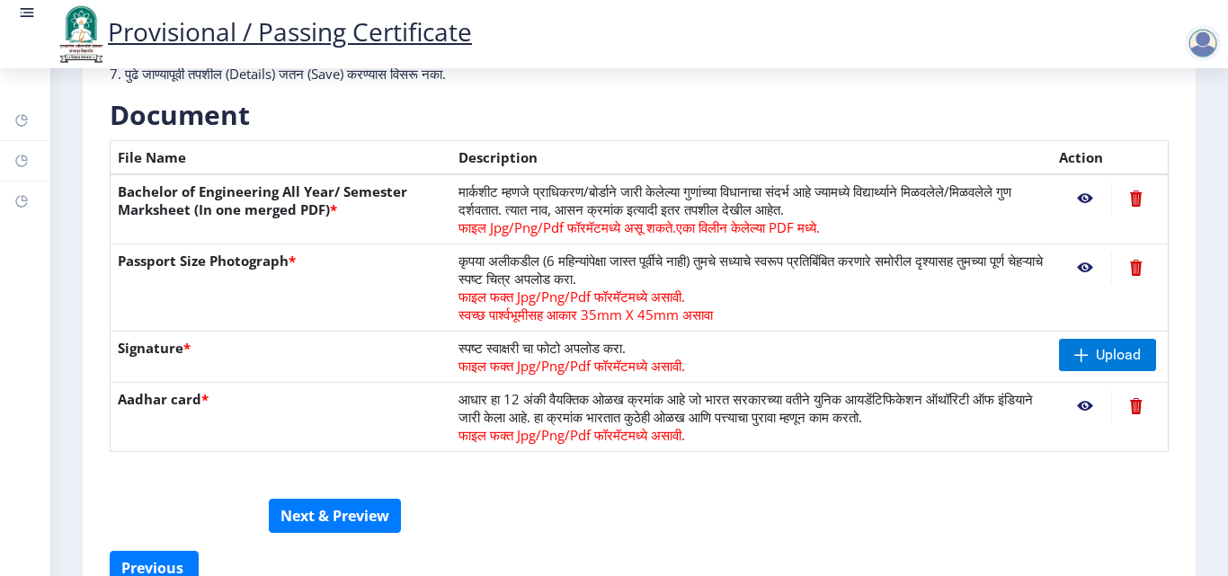
click at [1085, 105] on h3 "Document" at bounding box center [639, 115] width 1059 height 36
click at [1116, 530] on form "सूचना 1. कागदपत्रे फक्त jpg/jpeg/png किंवा pdf फॉरमॅटमध्ये अपलोड करा. 2. फाइल आ…" at bounding box center [639, 194] width 1059 height 713
click at [335, 512] on button "Next & Preview" at bounding box center [335, 516] width 132 height 34
click at [1108, 353] on span "Upload" at bounding box center [1118, 355] width 45 height 18
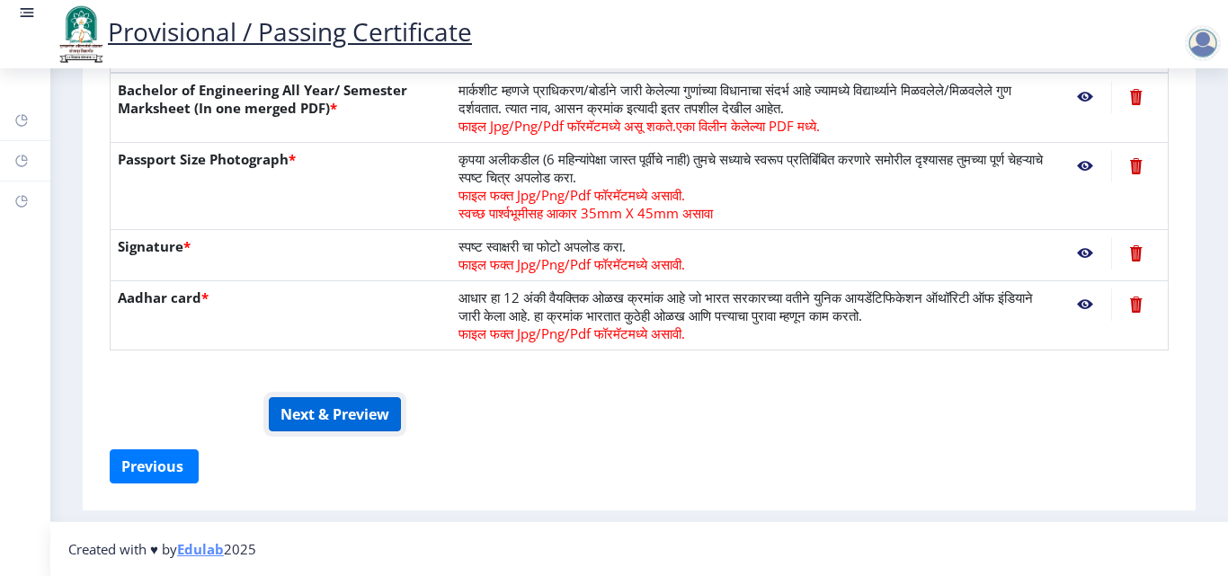
click at [336, 413] on button "Next & Preview" at bounding box center [335, 414] width 132 height 34
click at [313, 417] on button "Next & Preview" at bounding box center [335, 414] width 132 height 34
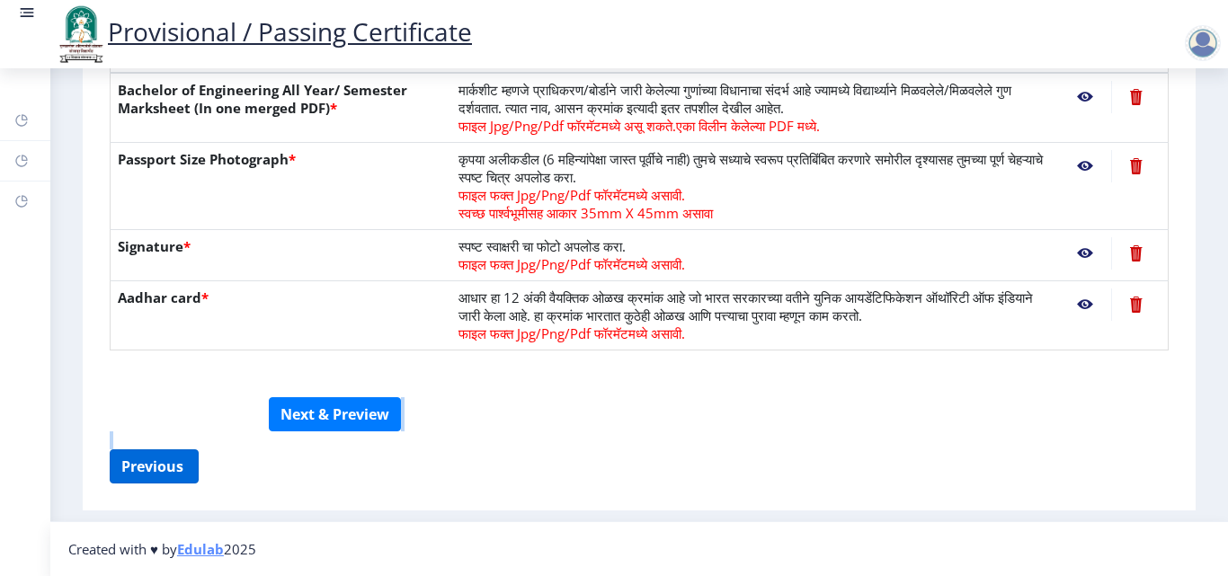
drag, startPoint x: 162, startPoint y: 448, endPoint x: 161, endPoint y: 470, distance: 22.5
click at [161, 470] on div "सूचना 1. कागदपत्रे फक्त jpg/jpeg/png किंवा pdf फॉरमॅटमध्ये अपलोड करा. 2. फाइल आ…" at bounding box center [639, 110] width 1095 height 783
click at [161, 470] on button "Previous ‍" at bounding box center [154, 467] width 89 height 34
select select "FIRST CLASS"
select select "Regular"
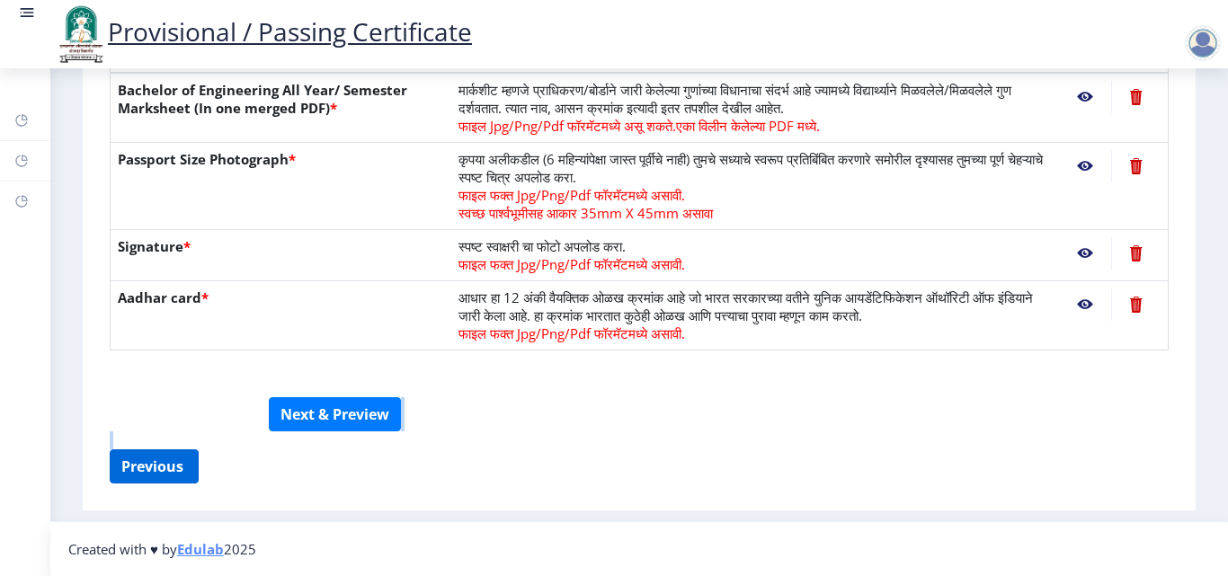
select select "None"
select select "2021"
select select "August"
select select "Semester"
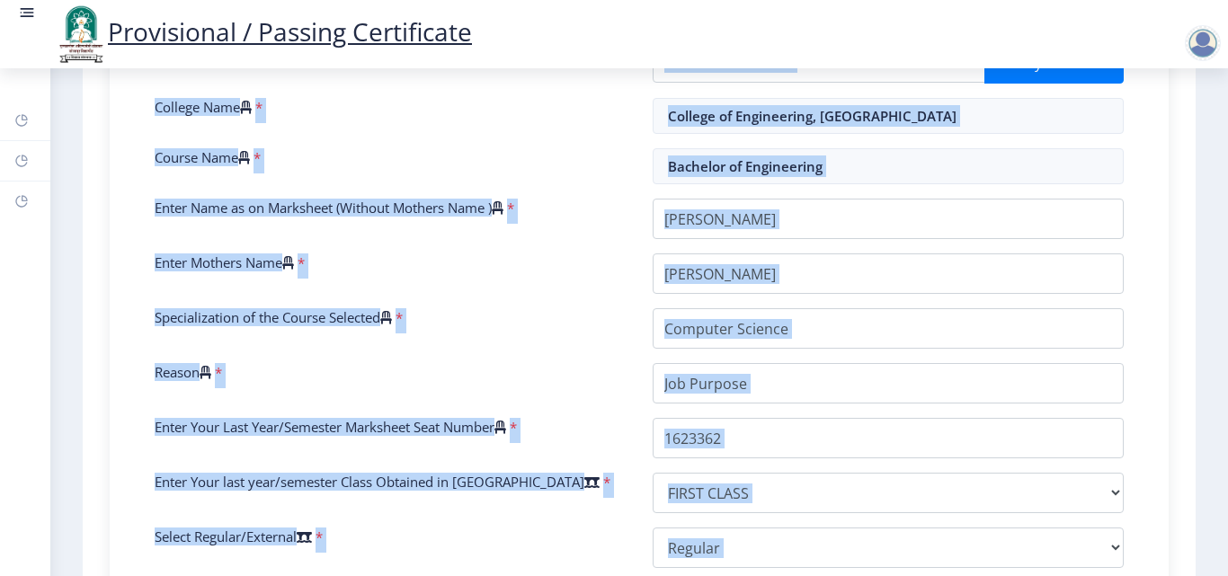
click at [580, 360] on div "Enter Your PRN Number * 2016032500233624 Verify Edit College Name * College of …" at bounding box center [639, 422] width 996 height 760
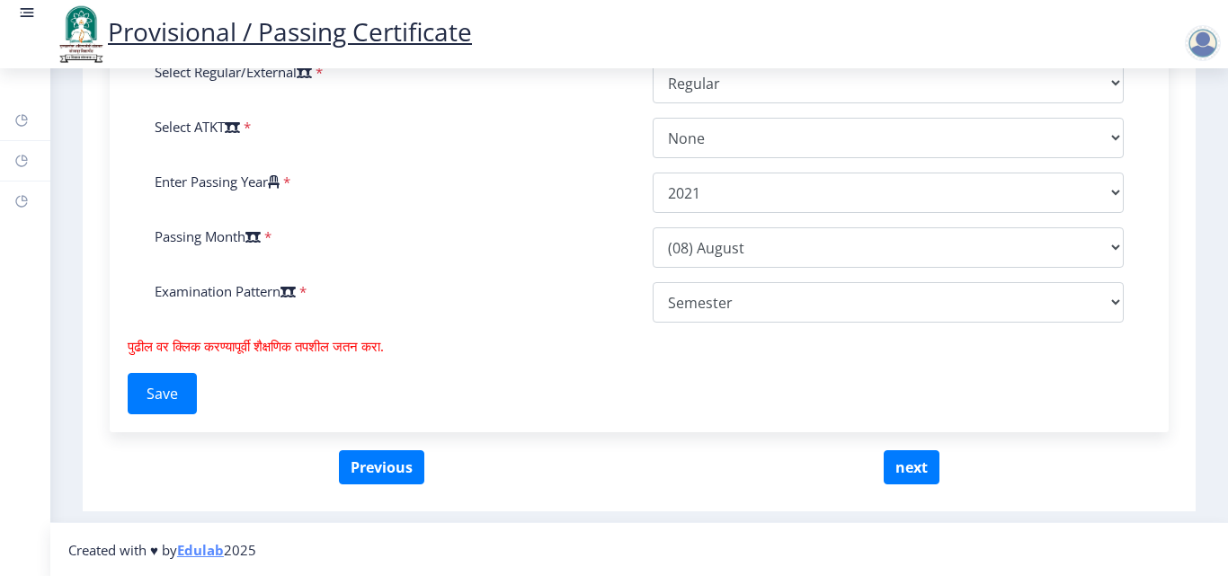
scroll to position [918, 0]
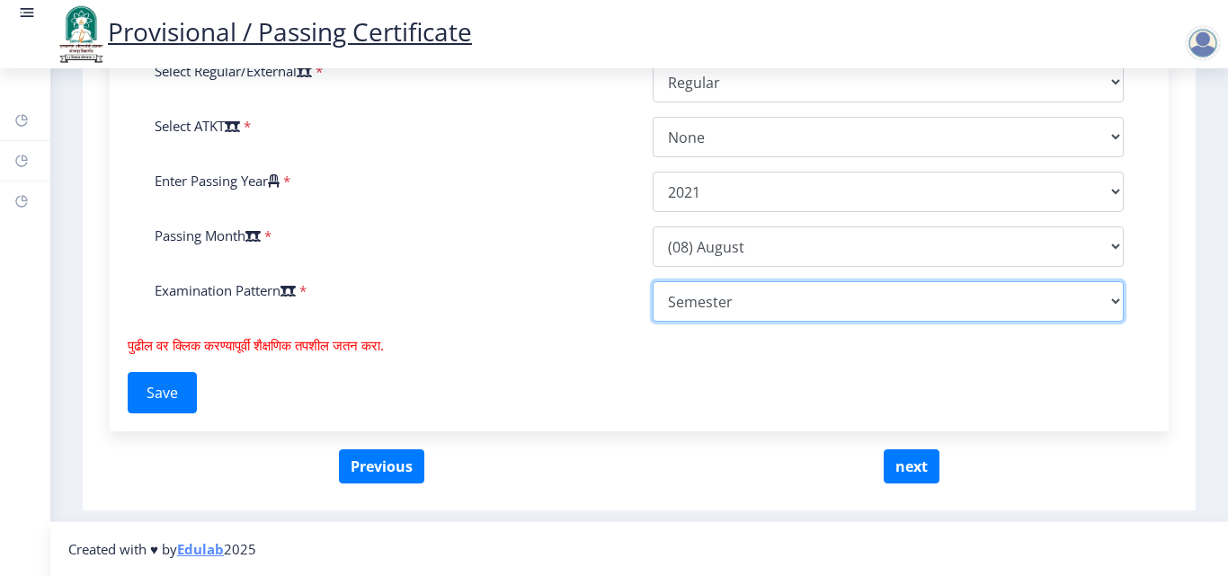
click at [818, 306] on select "Select Yearly Semester" at bounding box center [888, 301] width 471 height 40
click at [653, 281] on select "Select Yearly Semester" at bounding box center [888, 301] width 471 height 40
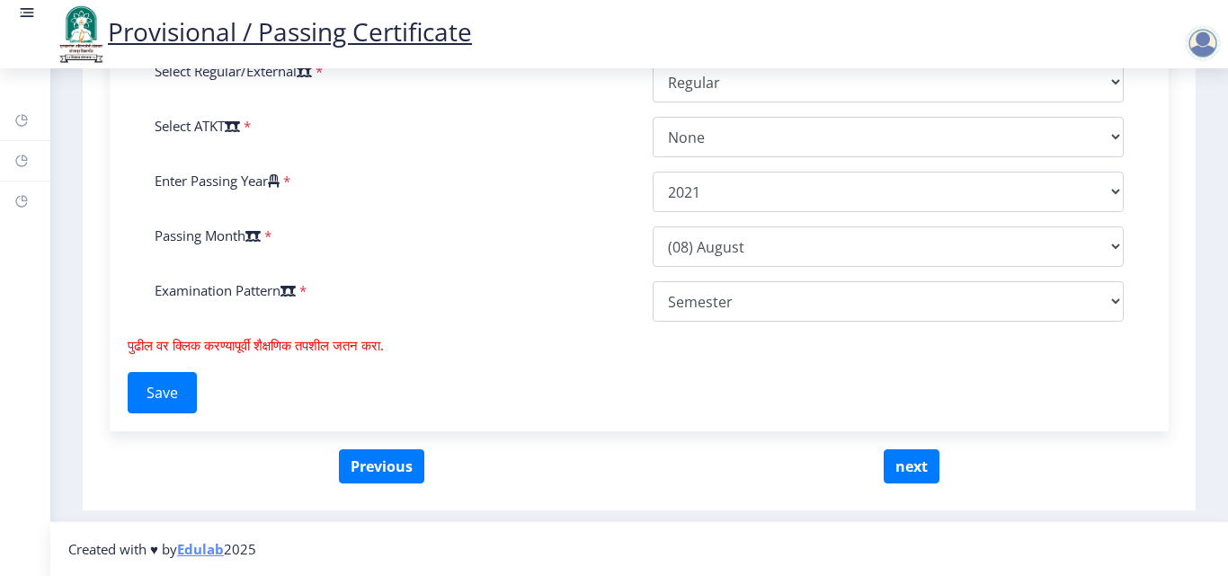
click at [161, 395] on button "Save" at bounding box center [162, 392] width 69 height 41
click at [915, 477] on button "next" at bounding box center [912, 467] width 56 height 34
select select
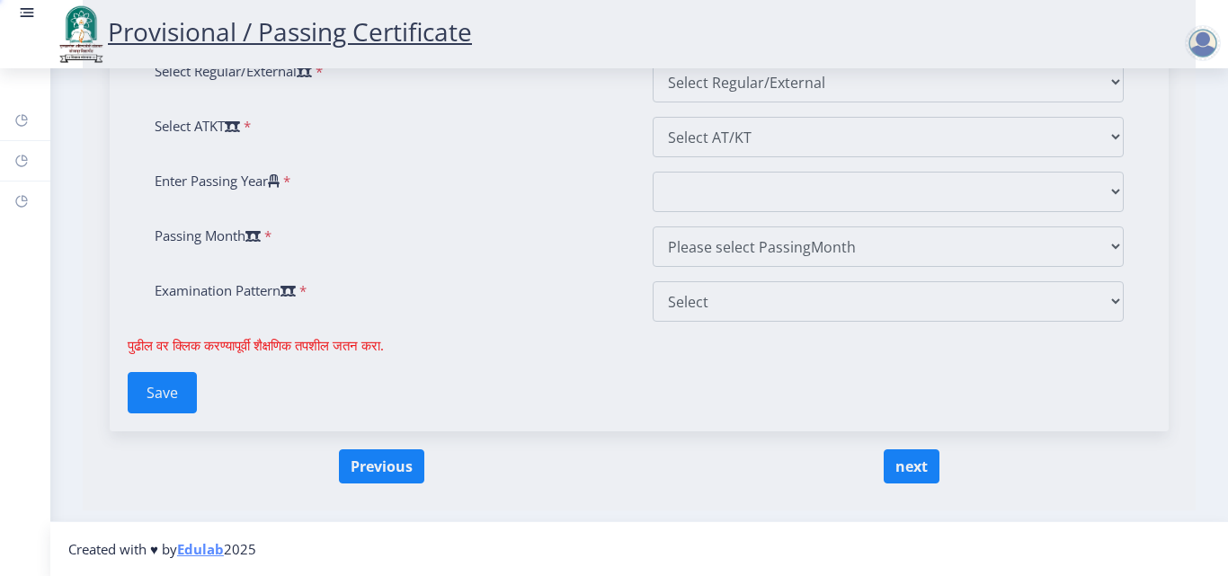
scroll to position [0, 0]
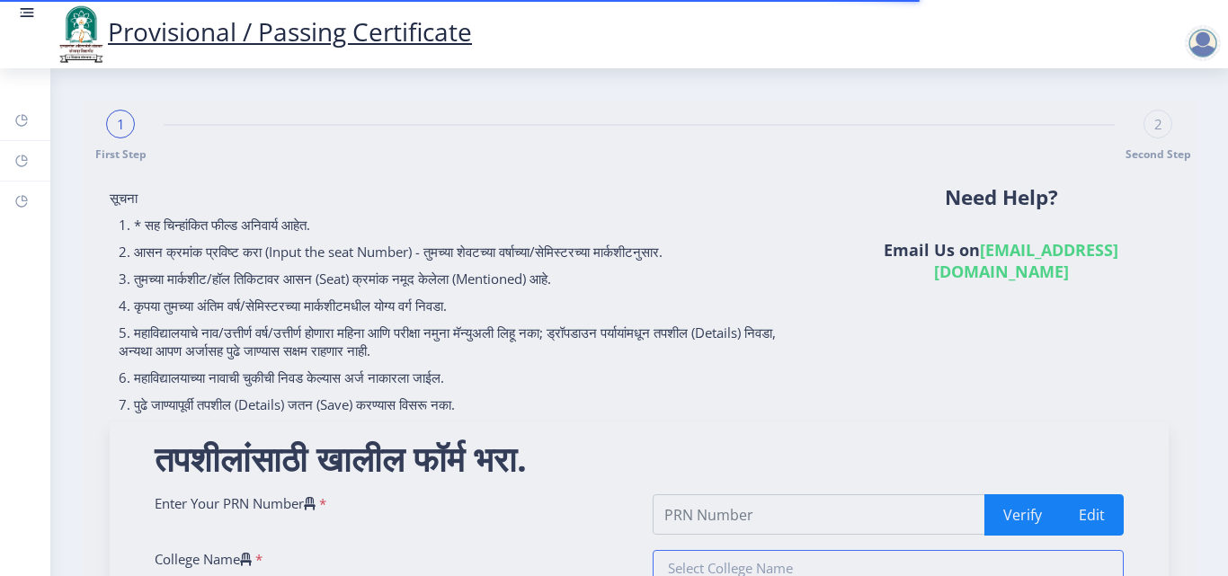
type input "2016032500233624"
type input "College of Engineering, [GEOGRAPHIC_DATA]"
type input "Bachelor of Engineering"
type input "[PERSON_NAME]"
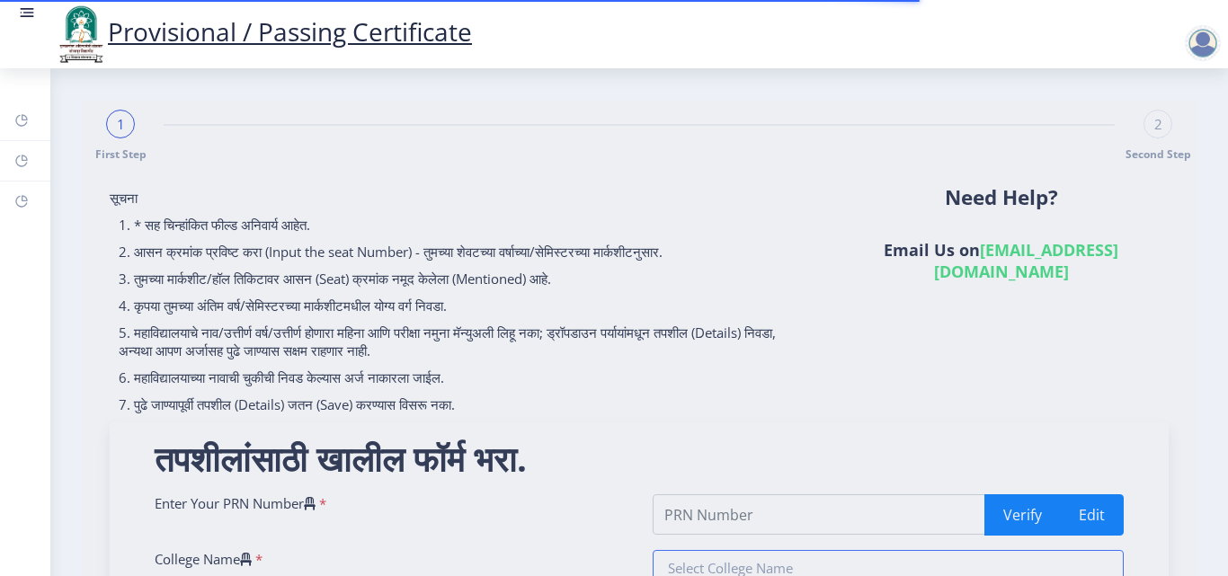
type input "Computer Science"
type input "Job Purpose"
type input "1623362"
select select "FIRST CLASS"
select select "Regular"
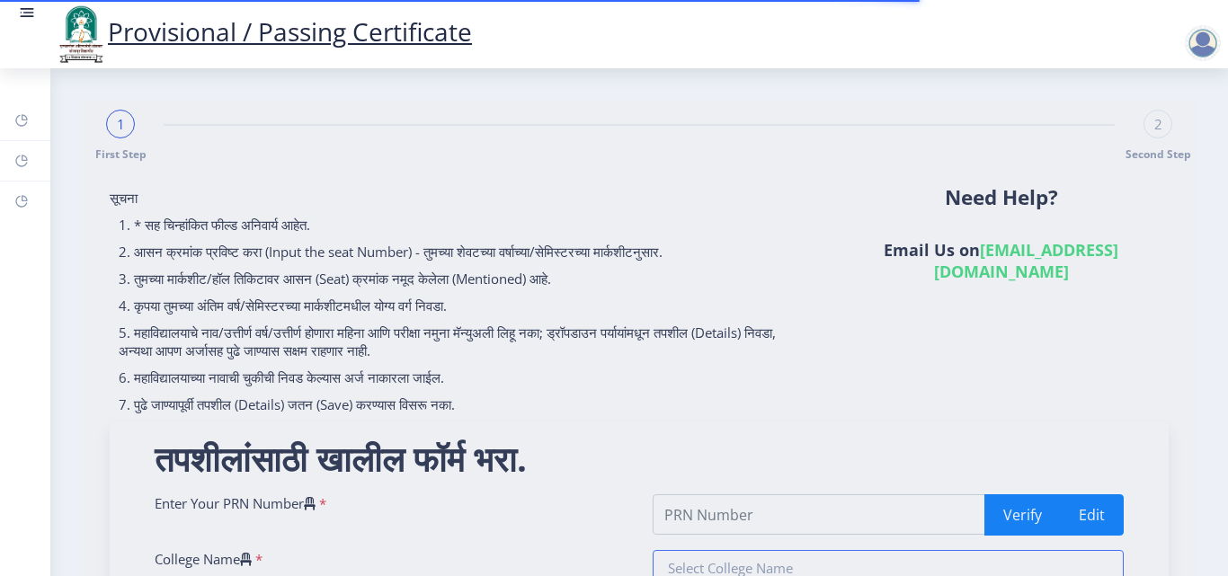
select select "None"
select select "2021"
select select "August"
select select "Semester"
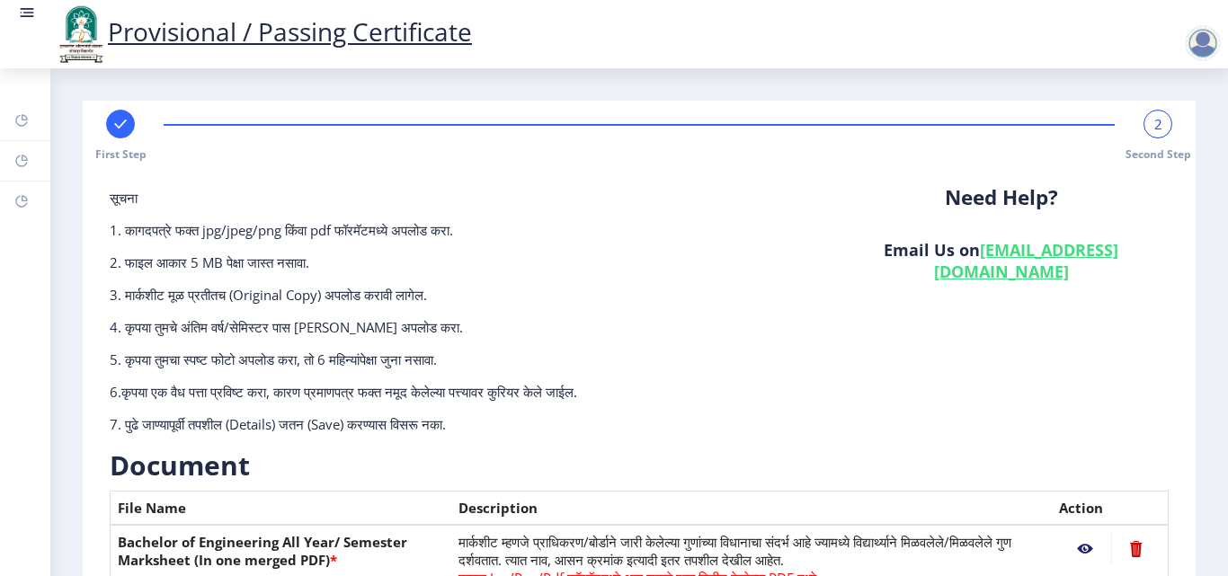
scroll to position [452, 0]
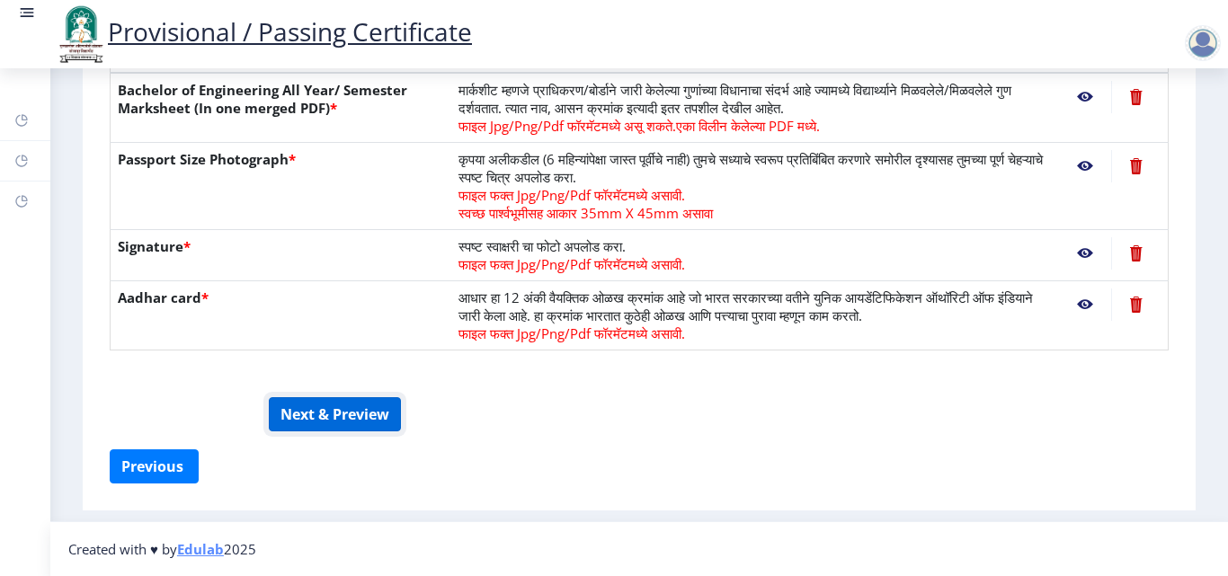
click at [327, 417] on button "Next & Preview" at bounding box center [335, 414] width 132 height 34
click at [361, 420] on button "Next & Preview" at bounding box center [335, 414] width 132 height 34
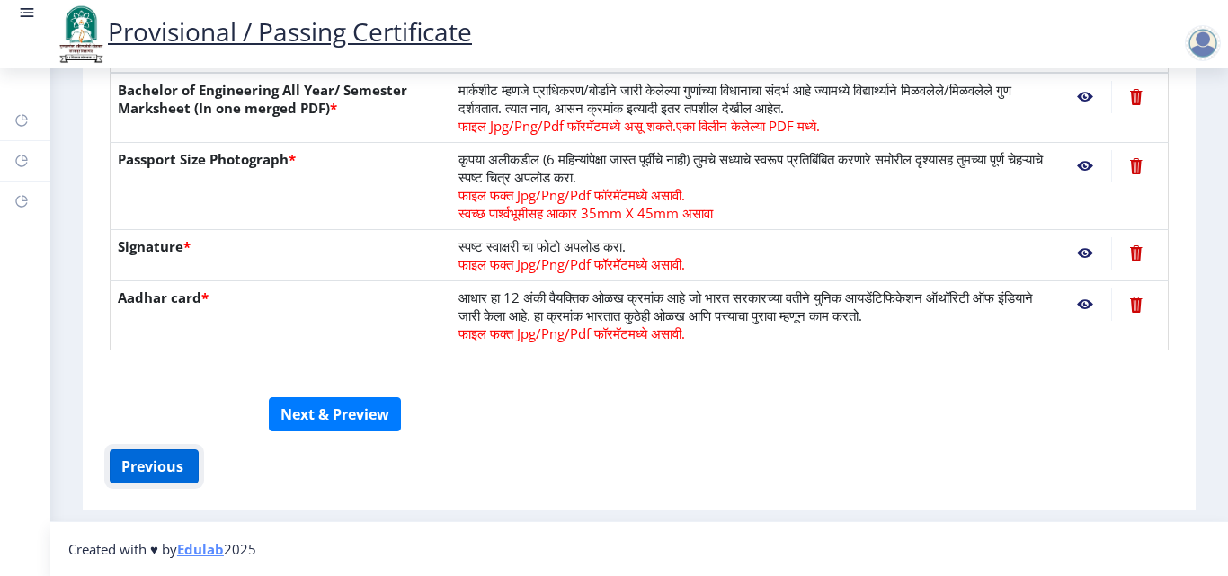
click at [142, 460] on button "Previous ‍" at bounding box center [154, 467] width 89 height 34
select select "FIRST CLASS"
select select "Regular"
select select "None"
select select "2021"
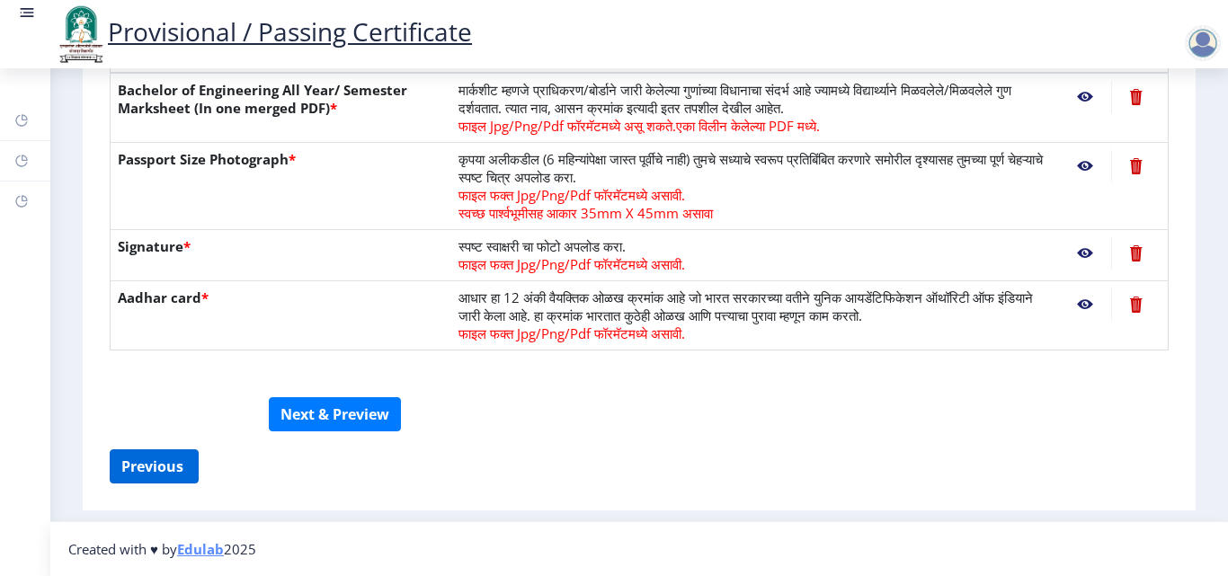
select select "August"
select select "Semester"
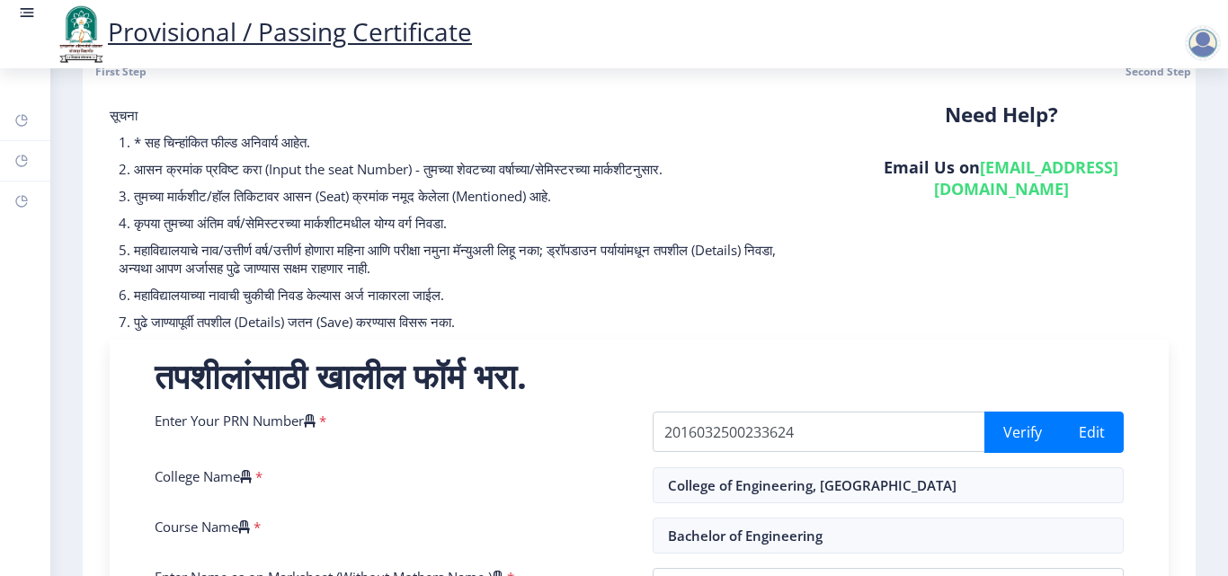
scroll to position [93, 0]
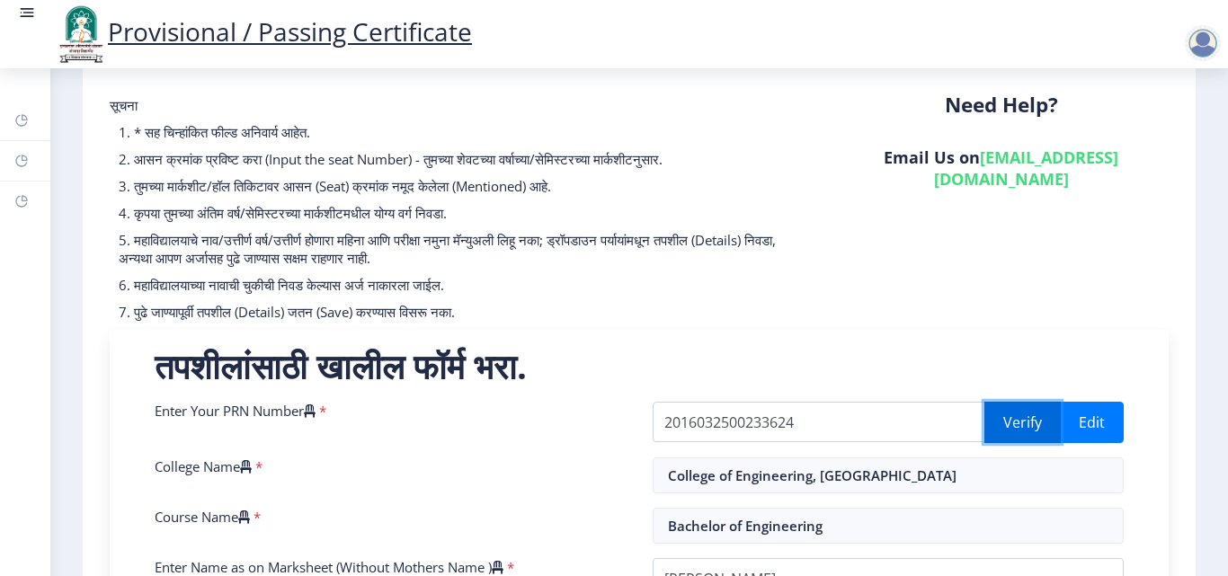
click at [1008, 420] on button "Verify" at bounding box center [1022, 422] width 76 height 41
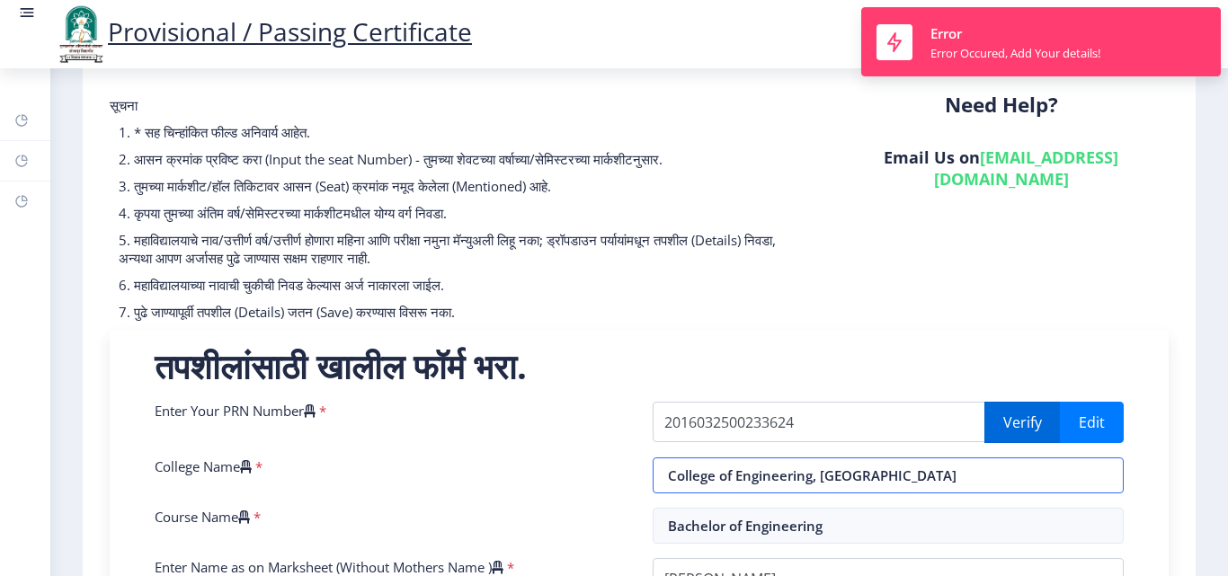
select select "FIRST CLASS"
select select "Regular"
select select "None"
select select "2021"
select select "August"
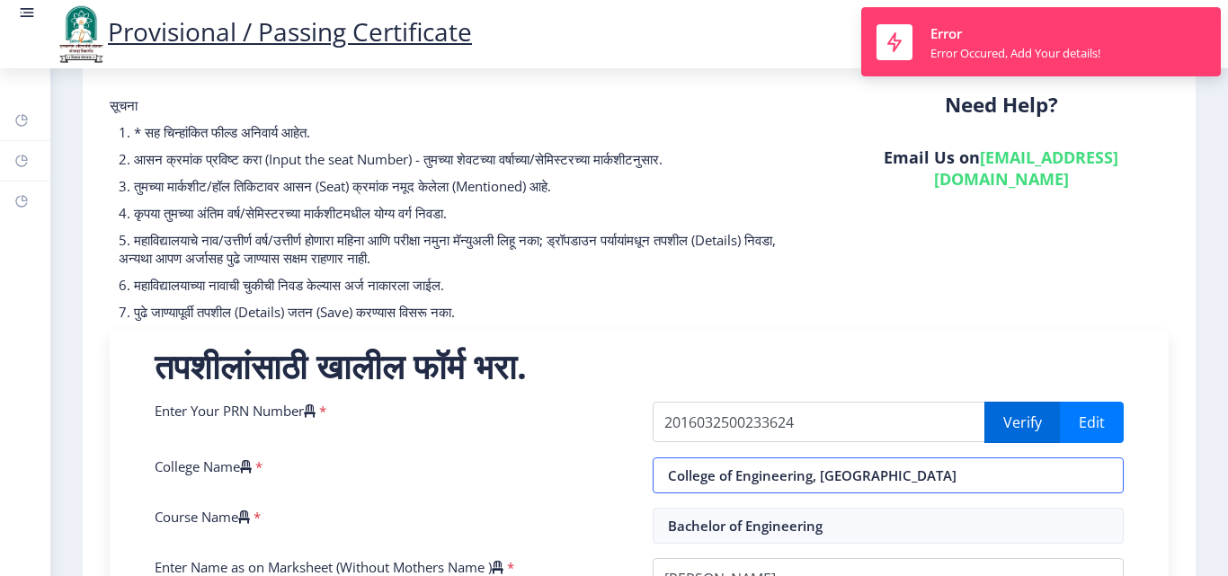
select select "Semester"
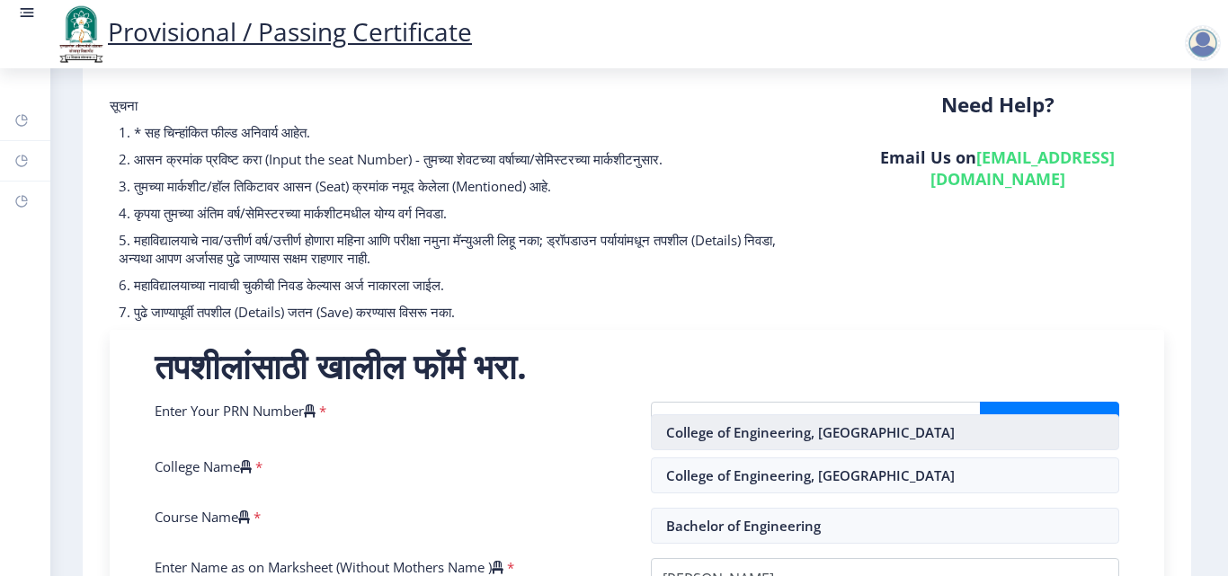
click at [843, 434] on nb-option "College of Engineering, [GEOGRAPHIC_DATA]" at bounding box center [886, 432] width 468 height 34
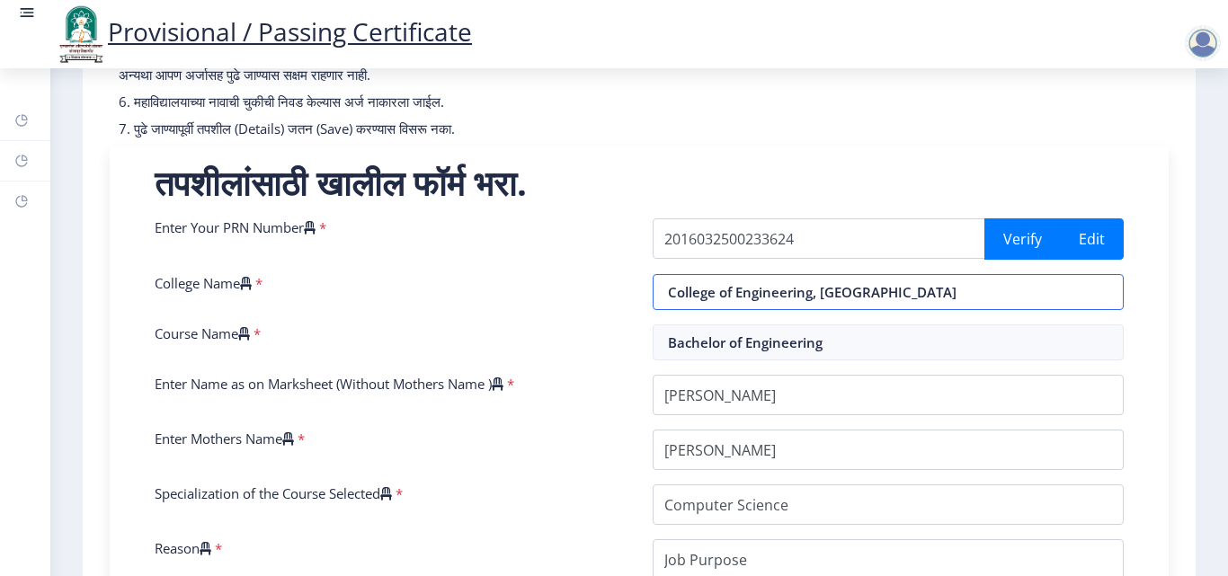
scroll to position [272, 0]
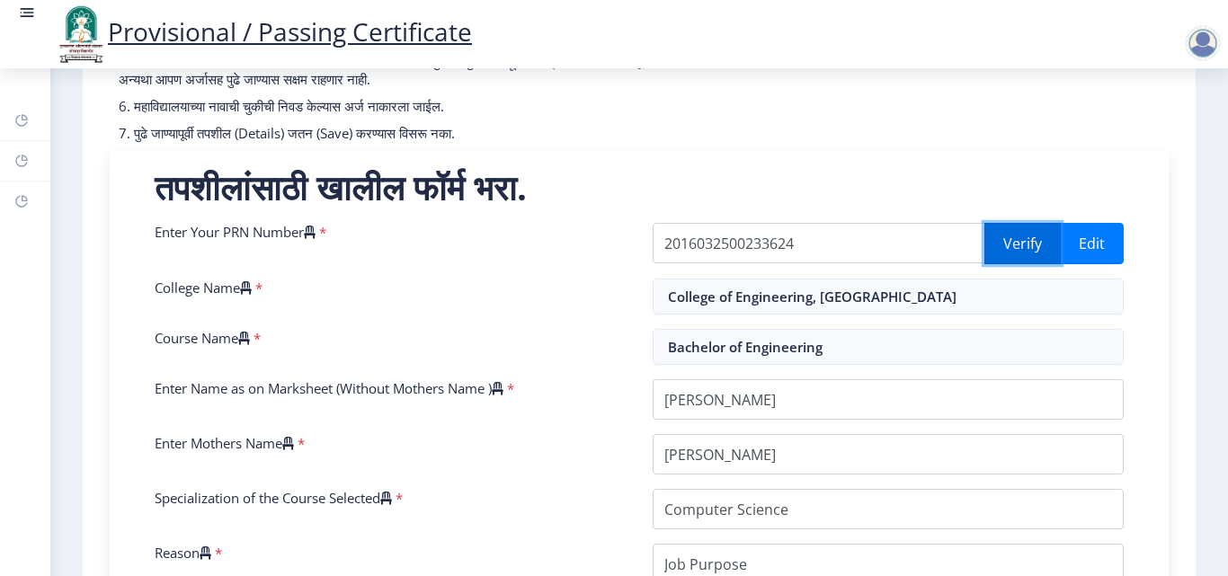
click at [1020, 238] on button "Verify" at bounding box center [1022, 243] width 76 height 41
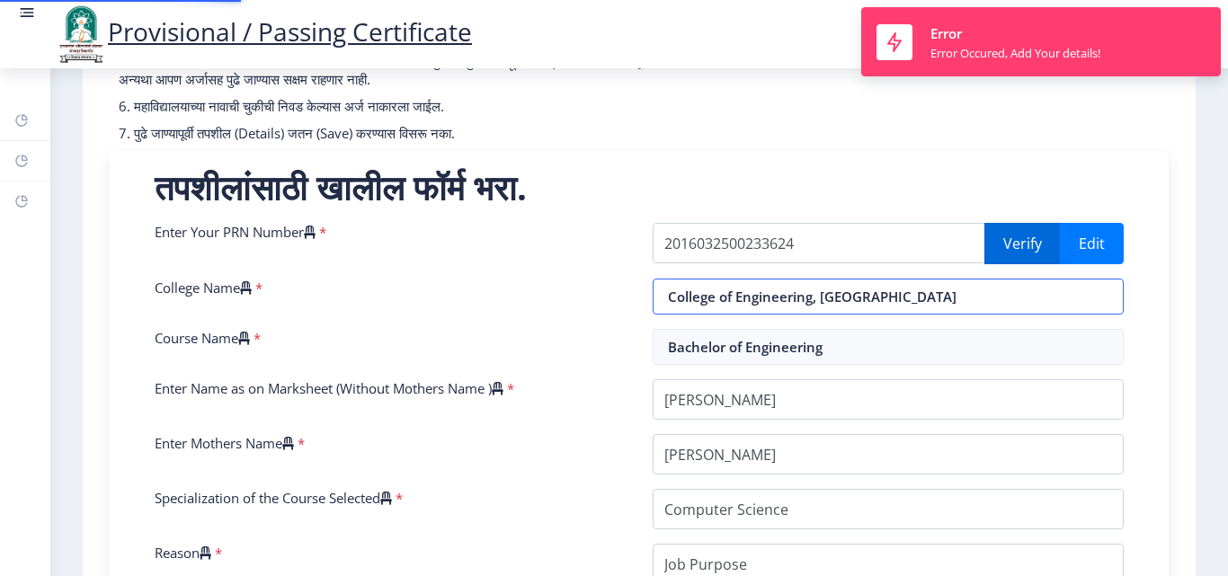
type input "College of Engineering, [GEOGRAPHIC_DATA]"
select select "FIRST CLASS"
select select "Regular"
select select "None"
select select "2021"
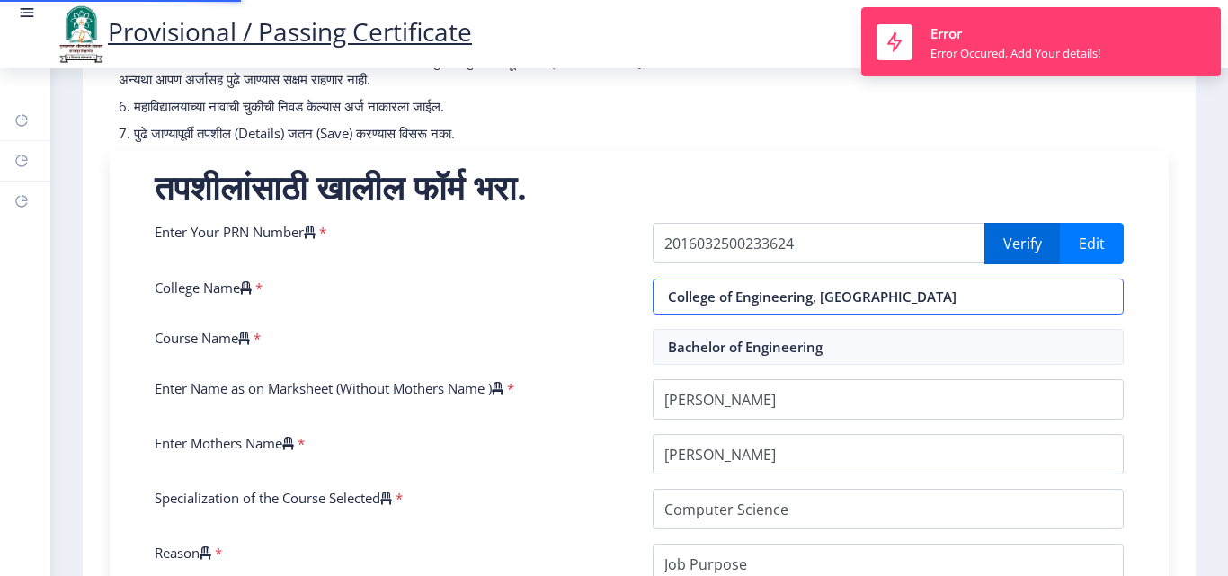
select select "August"
select select "Semester"
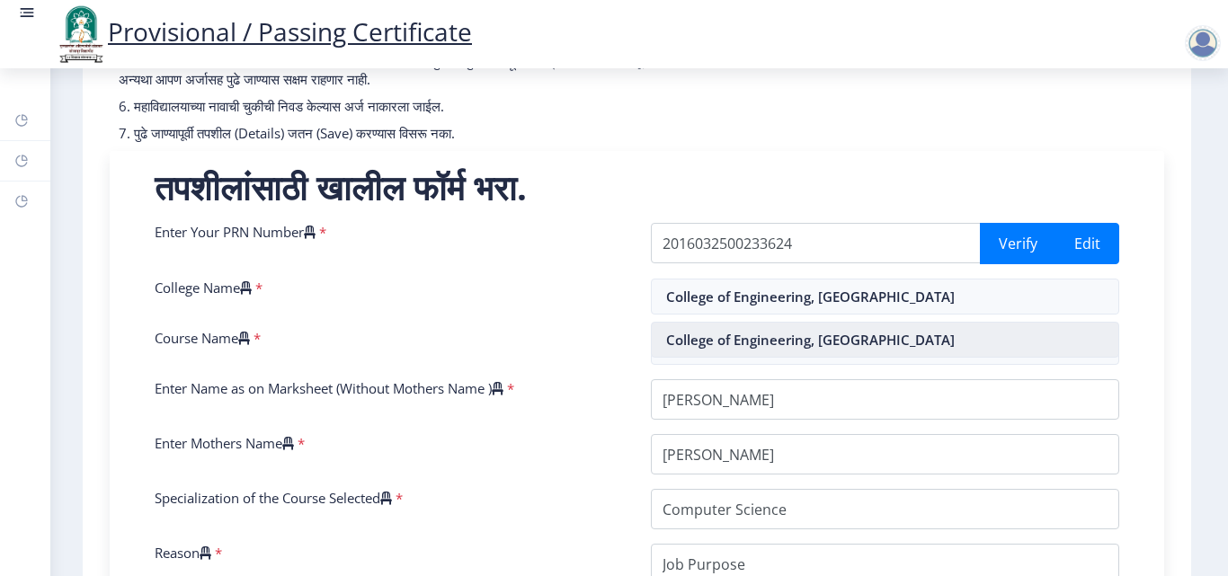
click at [858, 343] on nb-option "College of Engineering, [GEOGRAPHIC_DATA]" at bounding box center [886, 340] width 468 height 34
type input "College of Engineering, [GEOGRAPHIC_DATA]"
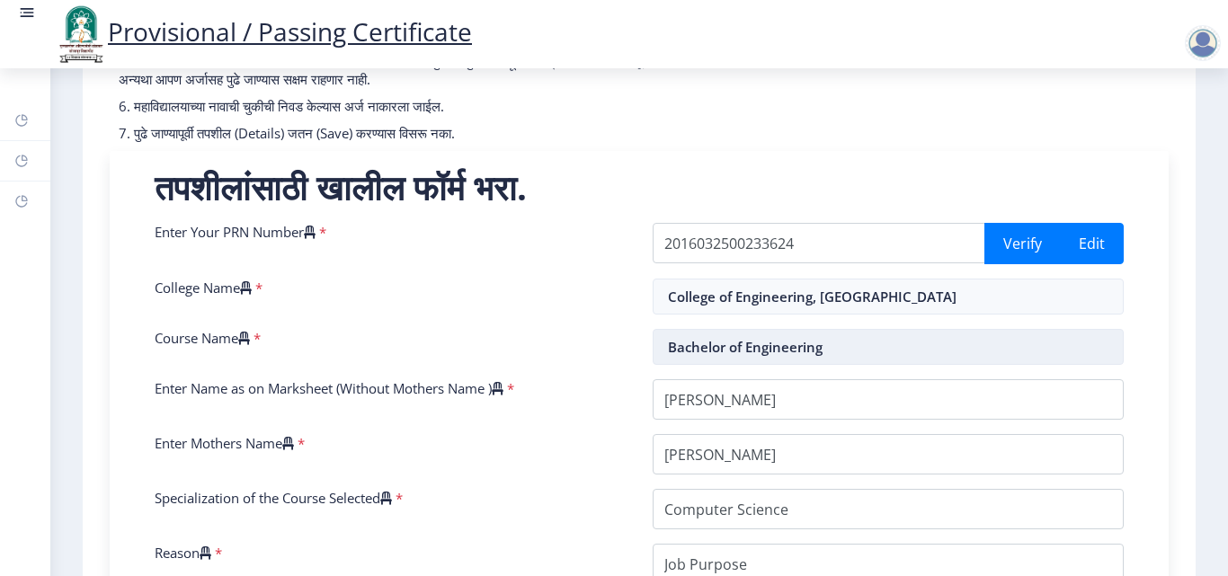
click at [836, 344] on input "Bachelor of Engineering" at bounding box center [888, 347] width 471 height 36
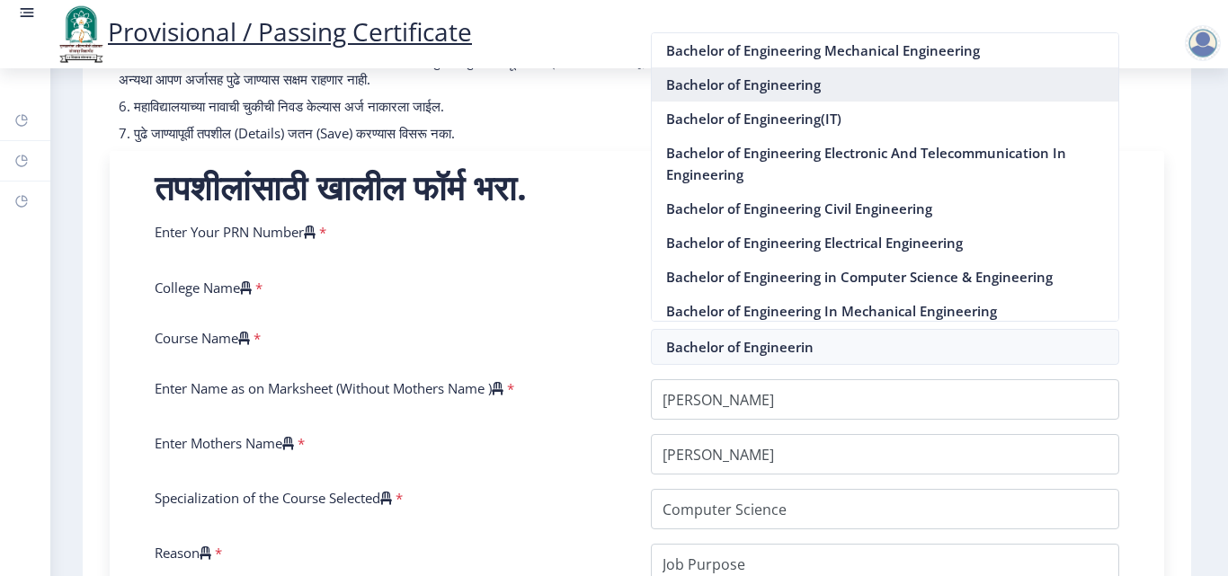
click at [766, 82] on nb-option "Bachelor of Engineering" at bounding box center [886, 84] width 468 height 34
type input "Bachelor of Engineering"
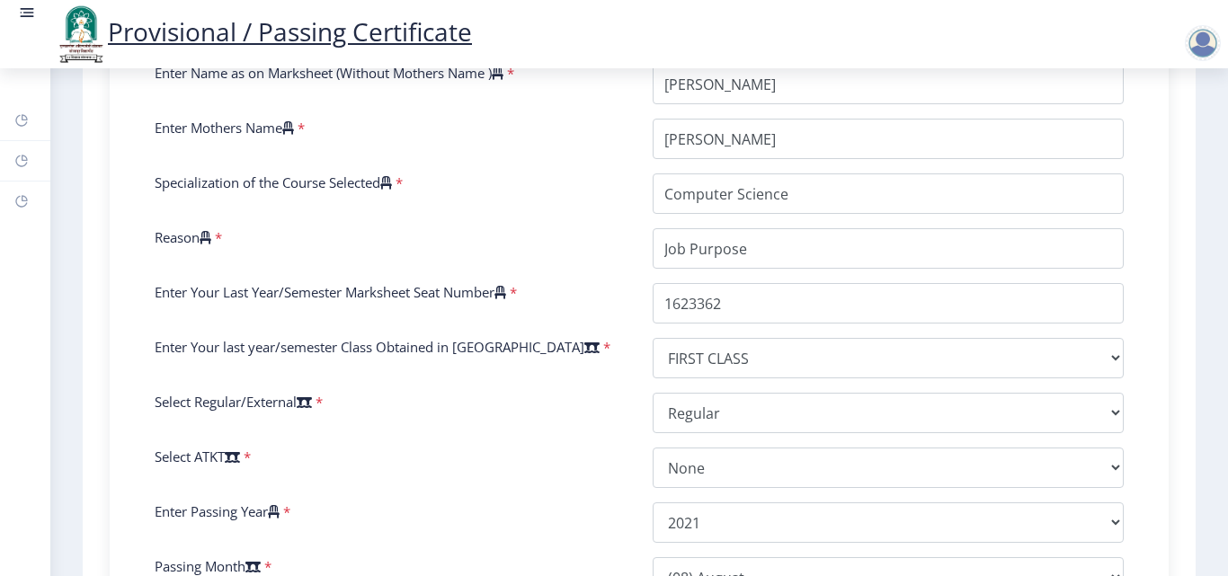
scroll to position [557, 0]
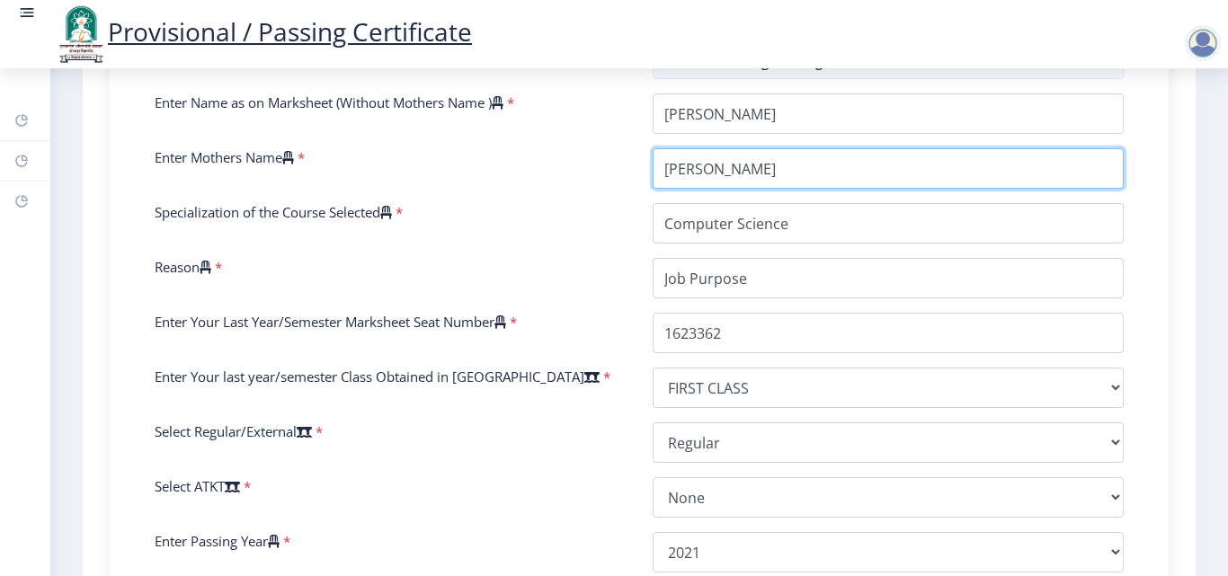
click at [806, 169] on input "Enter Mothers Name" at bounding box center [888, 168] width 471 height 40
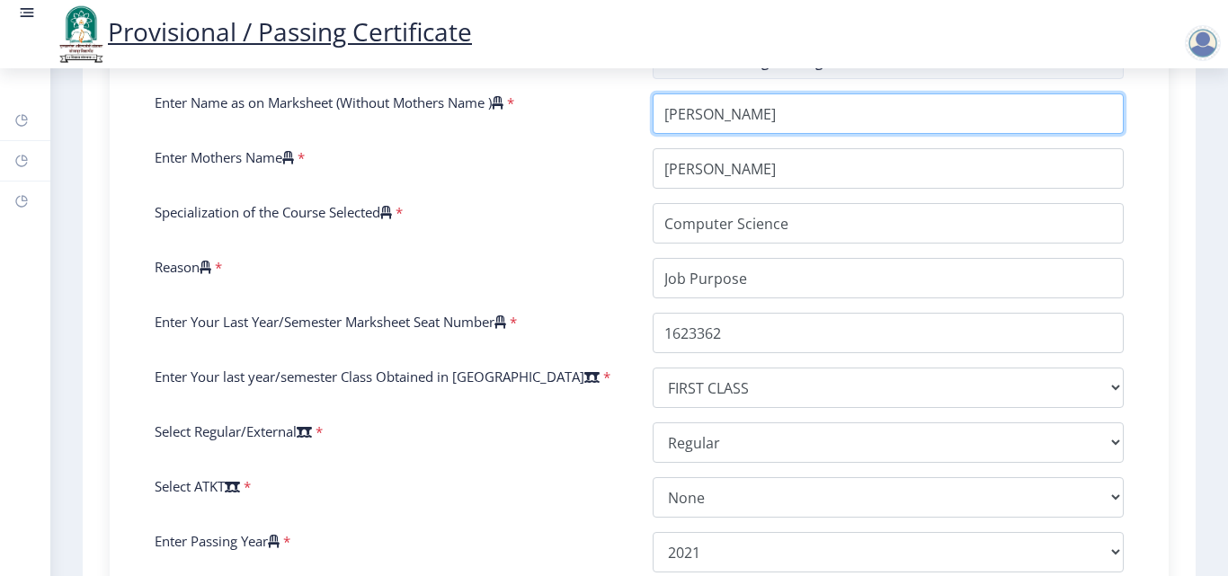
click at [833, 117] on input "Enter Name as on Marksheet (Without Mothers Name )" at bounding box center [888, 114] width 471 height 40
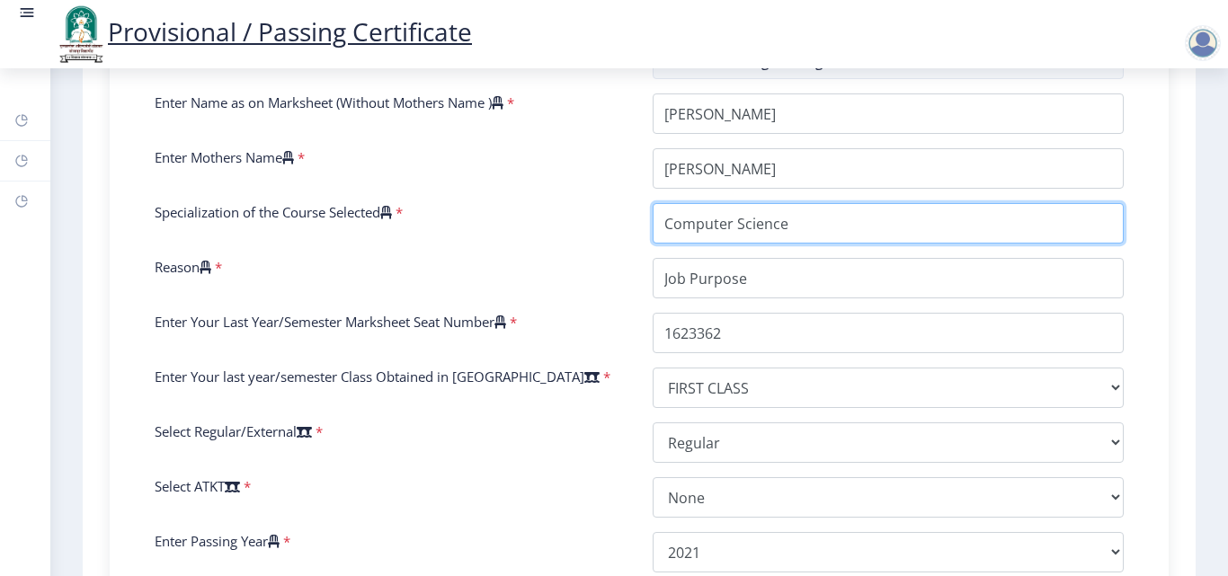
click at [824, 221] on input "Specialization of the Course Selected" at bounding box center [888, 223] width 471 height 40
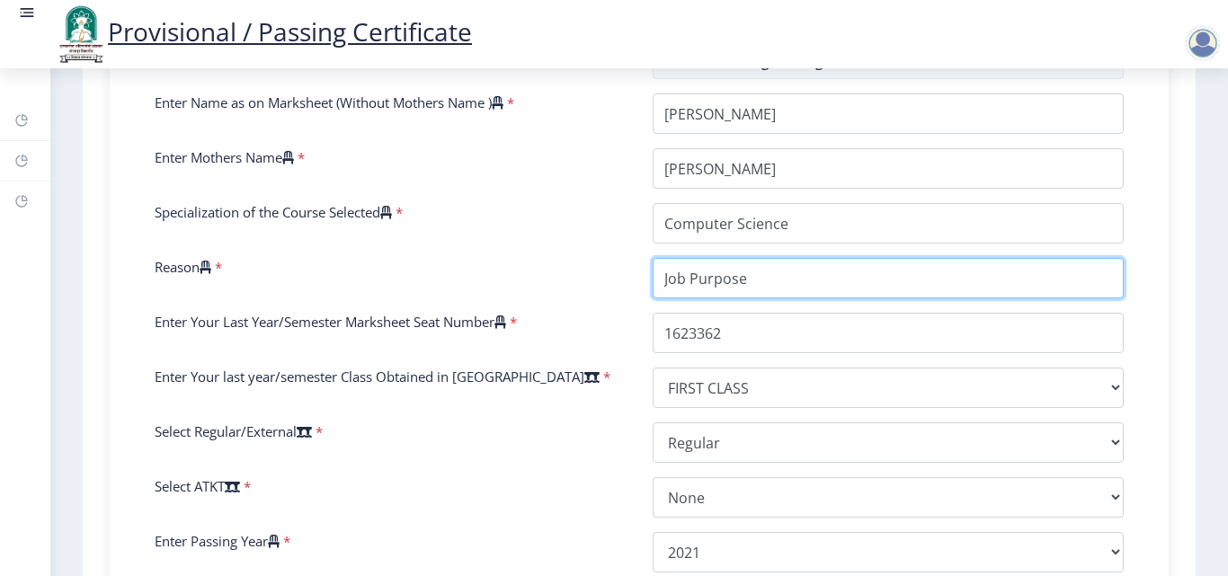
click at [807, 279] on input "Reason" at bounding box center [888, 278] width 471 height 40
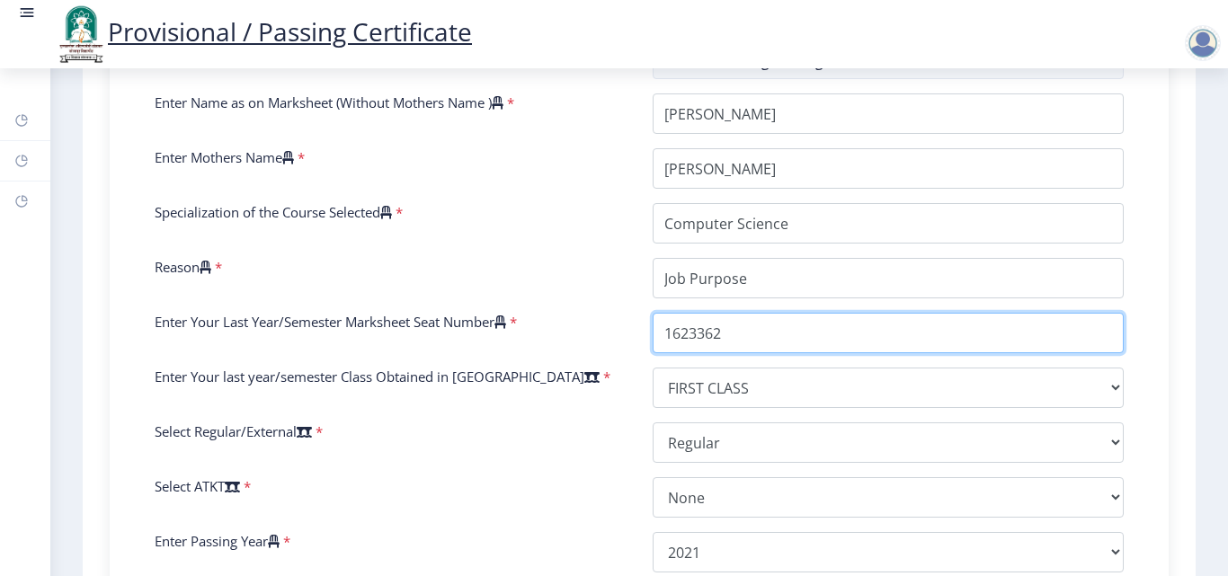
click at [810, 331] on input "Enter Your Last Year/Semester Marksheet Seat Number" at bounding box center [888, 333] width 471 height 40
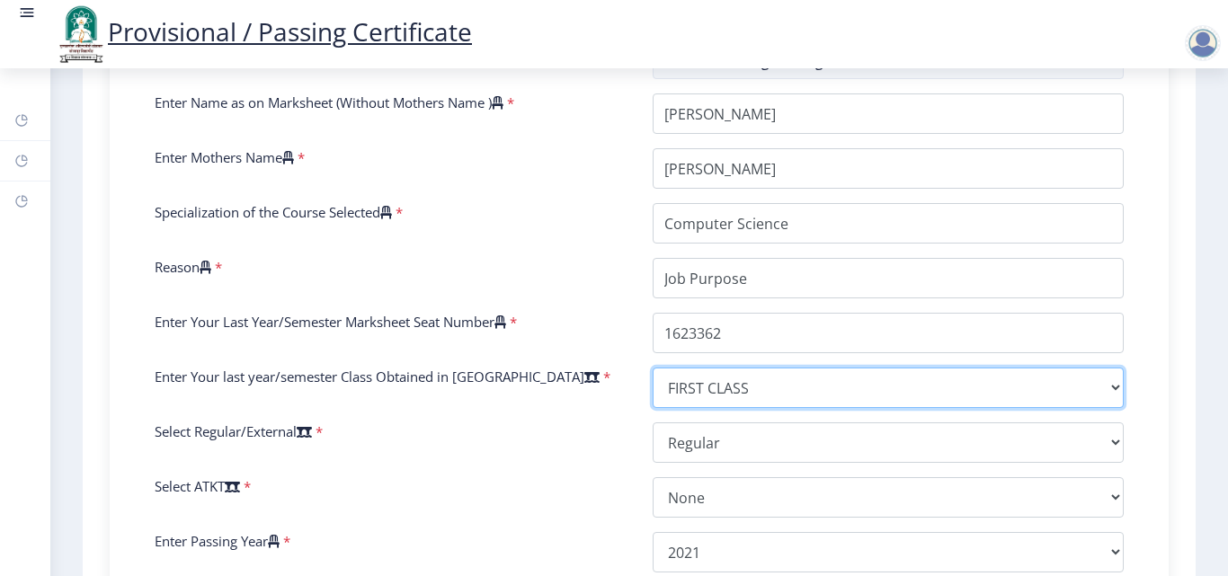
click at [826, 390] on select "Select result/class DISTINCTION FIRST CLASS HIGHER SECOND CLASS SECOND CLASS PA…" at bounding box center [888, 388] width 471 height 40
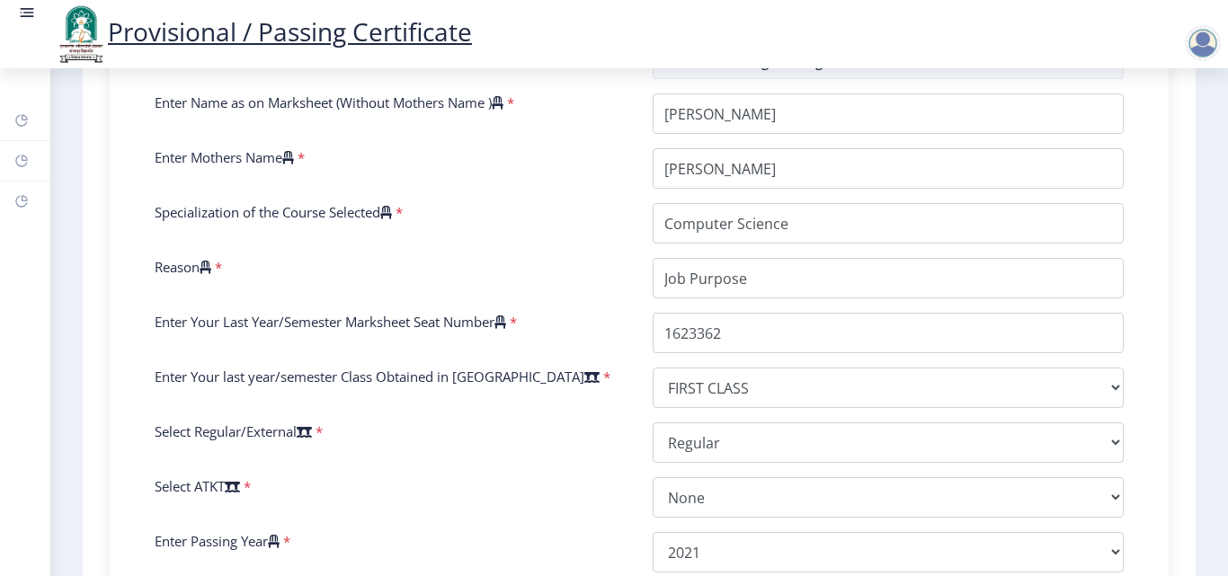
click at [510, 360] on div "Enter Your PRN Number * 2016032500233624 Verify Edit College Name * College of …" at bounding box center [639, 317] width 996 height 760
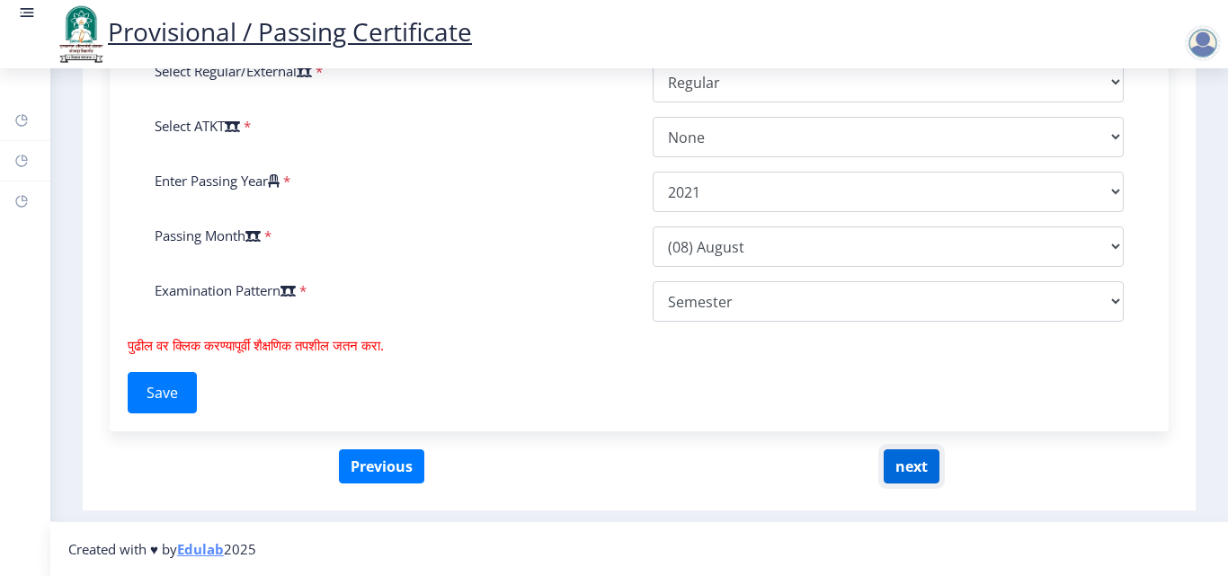
click at [898, 466] on button "next" at bounding box center [912, 467] width 56 height 34
select select
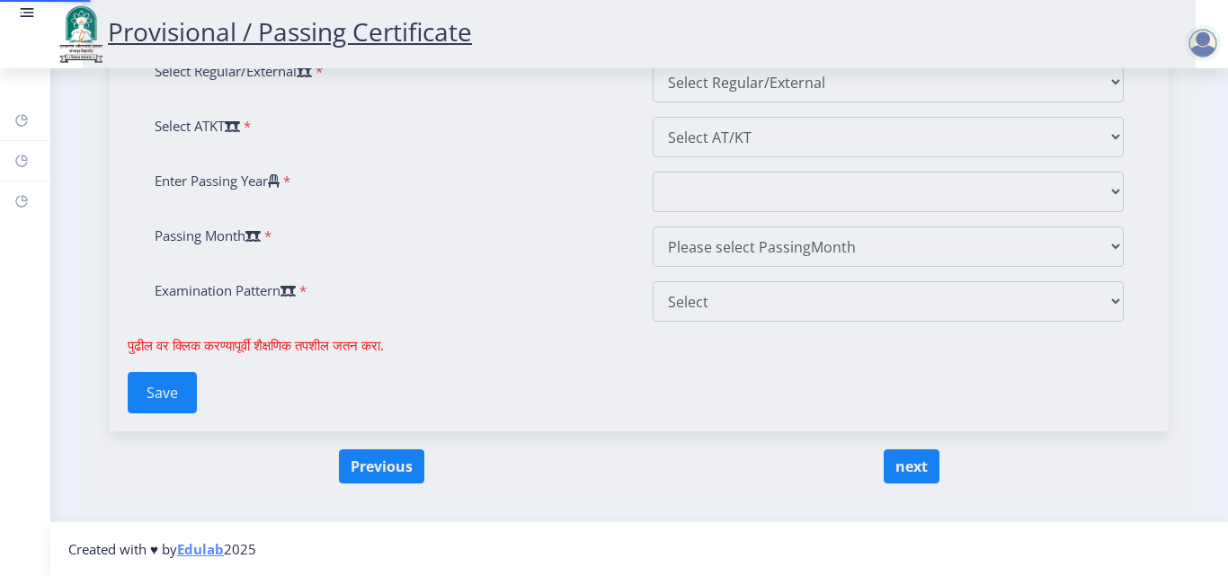
scroll to position [0, 0]
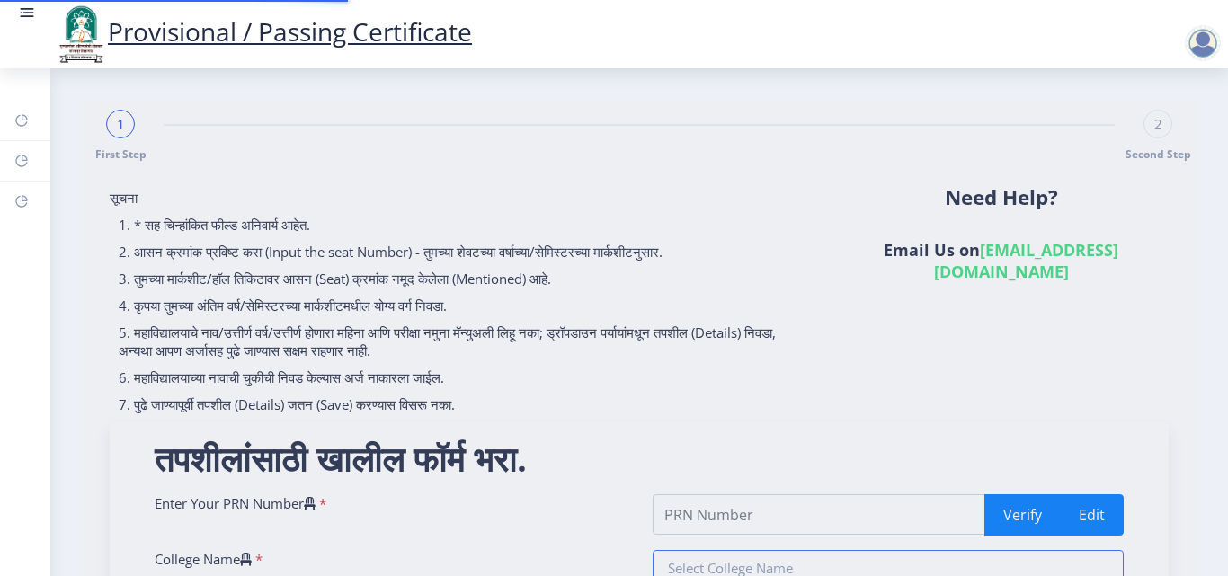
type input "2016032500233624"
type input "College of Engineering, [GEOGRAPHIC_DATA]"
type input "Bachelor of Engineering"
type input "[PERSON_NAME]"
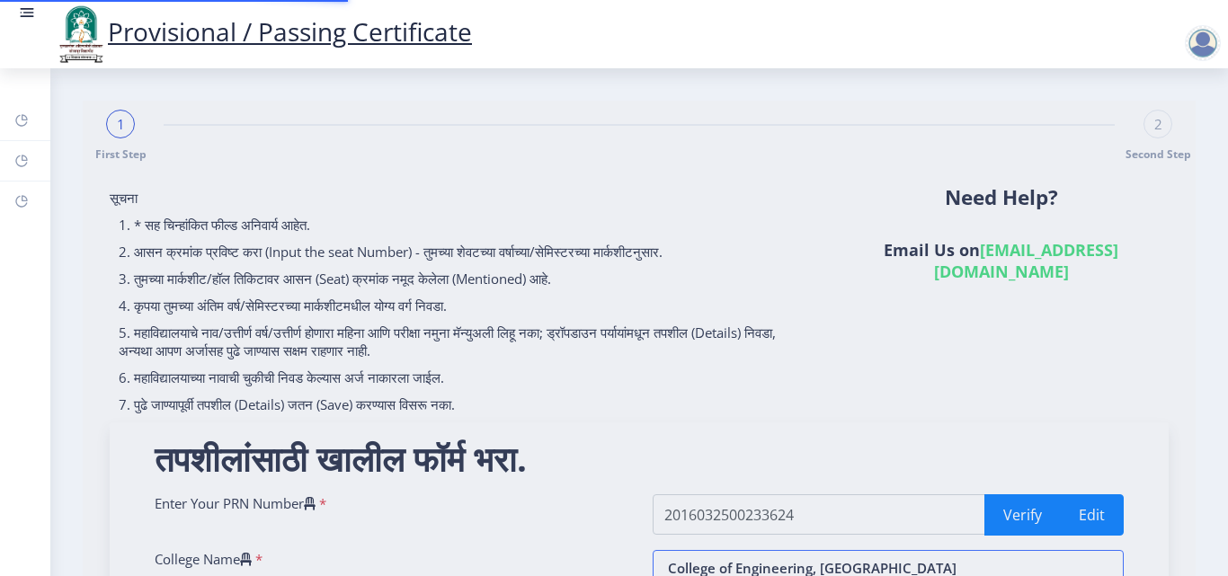
type input "Computer Science"
type input "Job Purpose"
type input "1623362"
select select "FIRST CLASS"
select select "Regular"
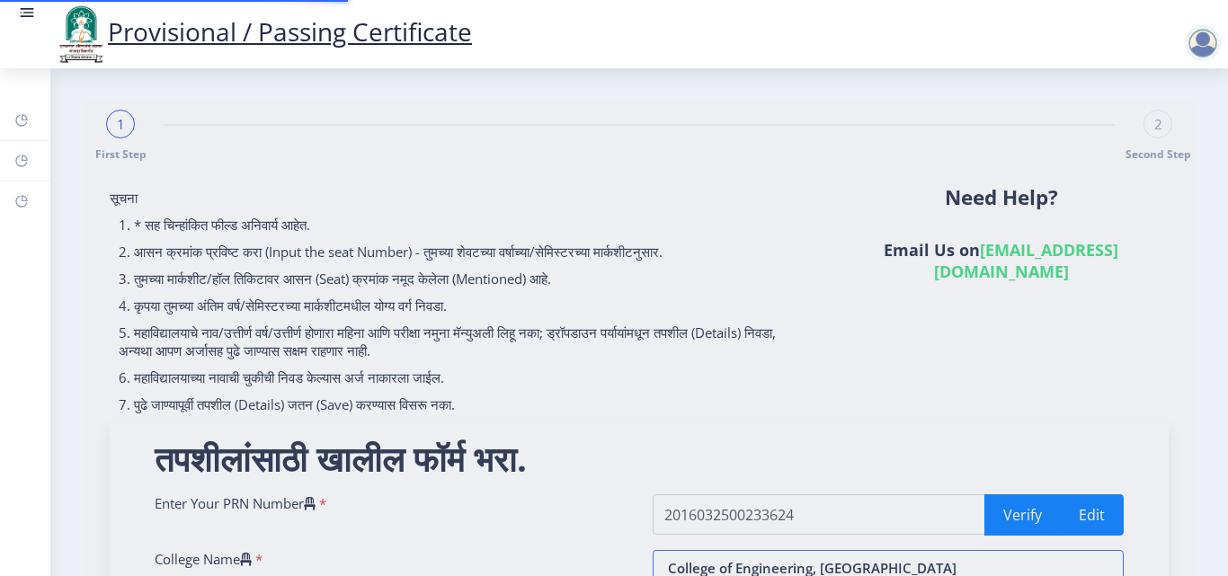
select select "None"
select select "2021"
select select "August"
select select "Semester"
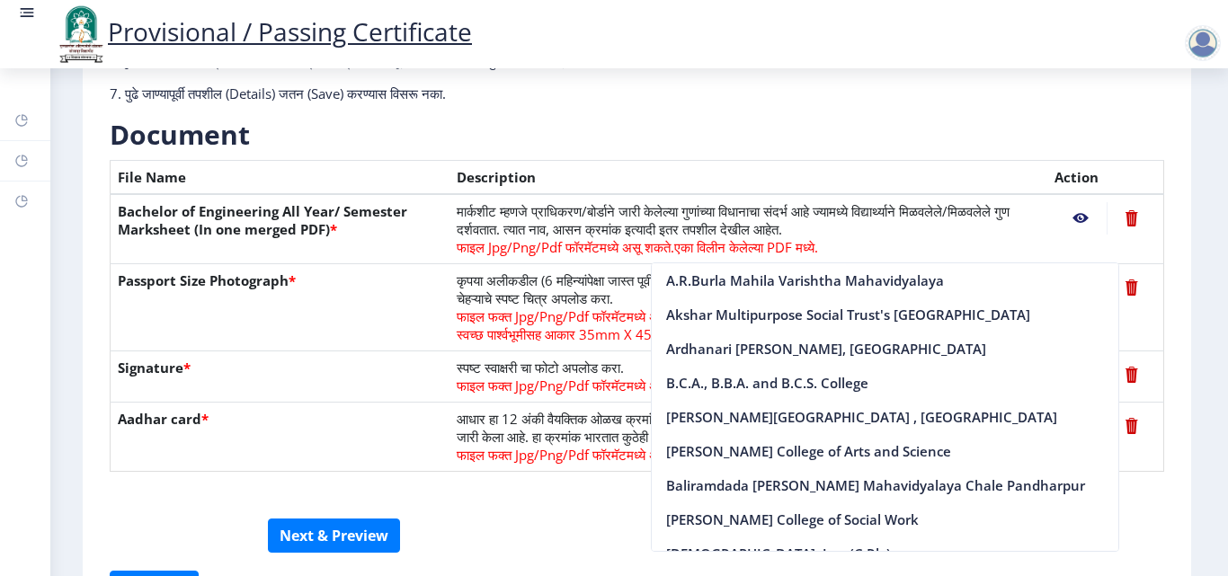
click at [616, 502] on form "सूचना 1. कागदपत्रे फक्त jpg/jpeg/png किंवा pdf फॉरमॅटमध्ये अपलोड करा. 2. फाइल आ…" at bounding box center [637, 214] width 1055 height 713
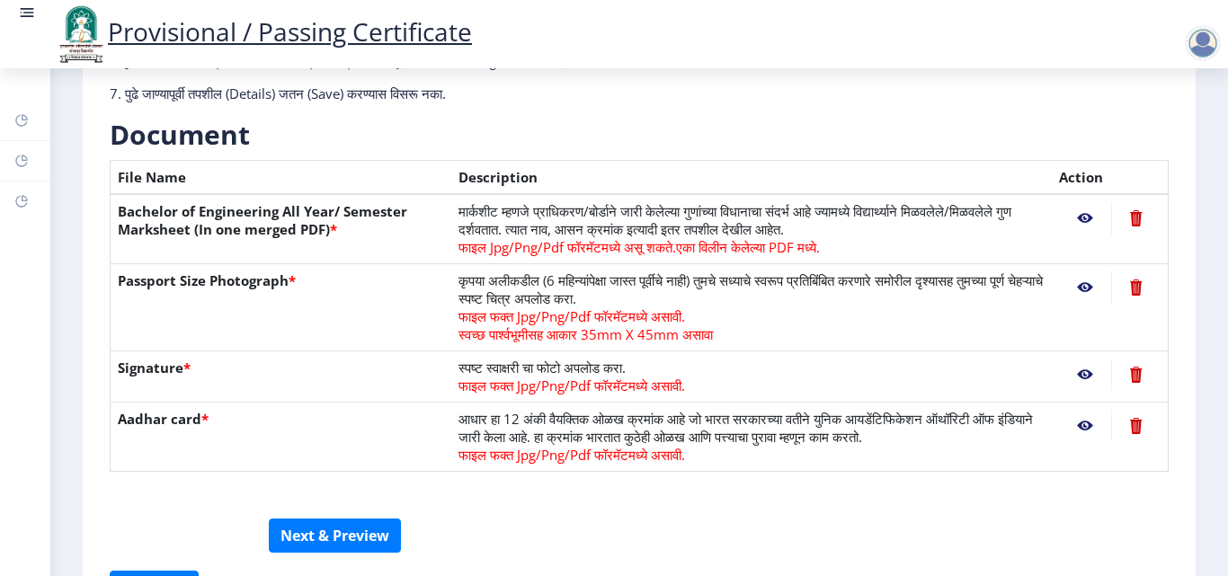
scroll to position [452, 0]
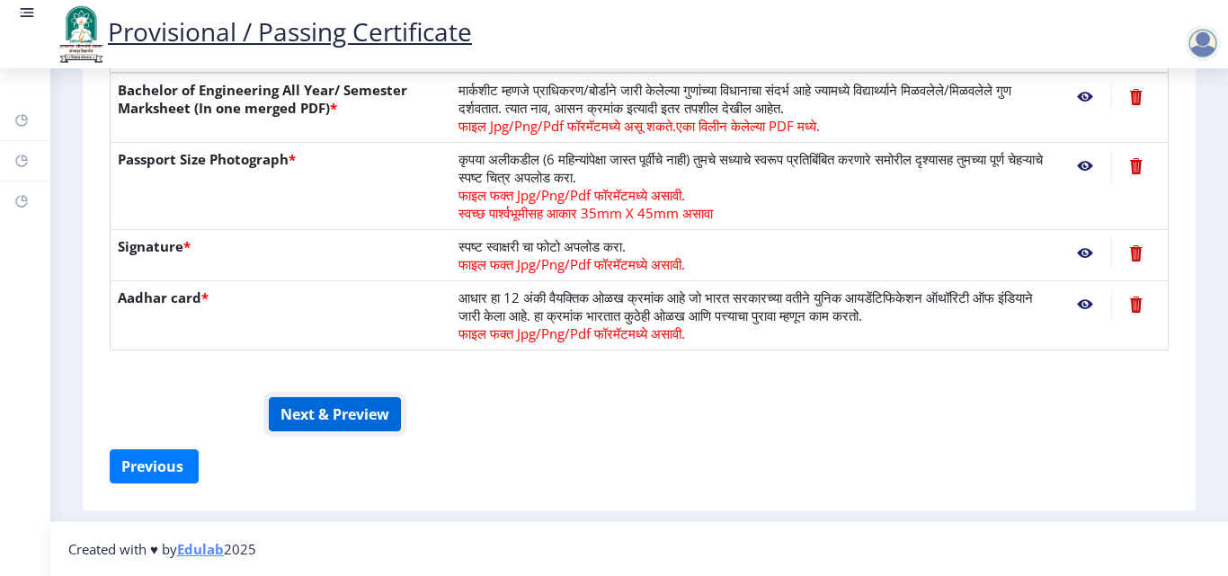
click at [307, 414] on button "Next & Preview" at bounding box center [335, 414] width 132 height 34
